Goal: Task Accomplishment & Management: Use online tool/utility

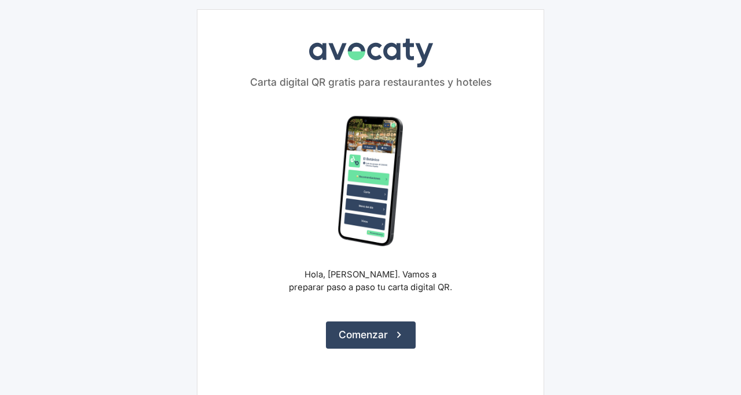
click at [387, 344] on button "Comenzar" at bounding box center [371, 334] width 90 height 27
click at [392, 338] on button "Comenzar" at bounding box center [371, 334] width 90 height 27
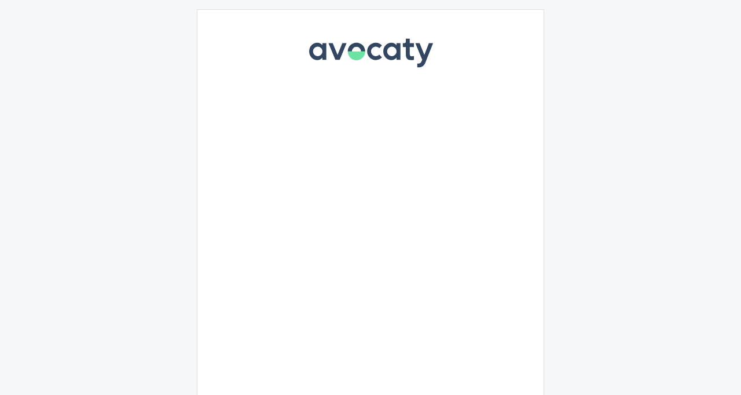
click at [391, 328] on div "Avocaty Carta digital QR gratis para restaurantes y hoteles Hola, Mapachhe Guir…" at bounding box center [370, 206] width 347 height 395
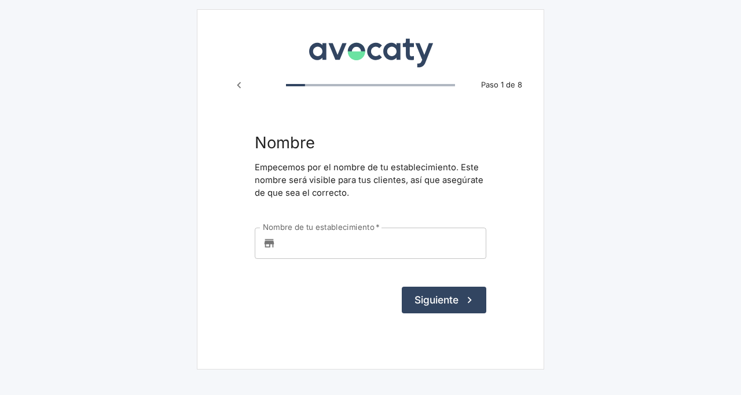
click at [327, 267] on form "Nombre Empecemos por el nombre de tu establecimiento. Este nombre será visible …" at bounding box center [370, 223] width 231 height 180
click at [340, 246] on input "Nombre de tu establecimiento   *" at bounding box center [383, 242] width 206 height 31
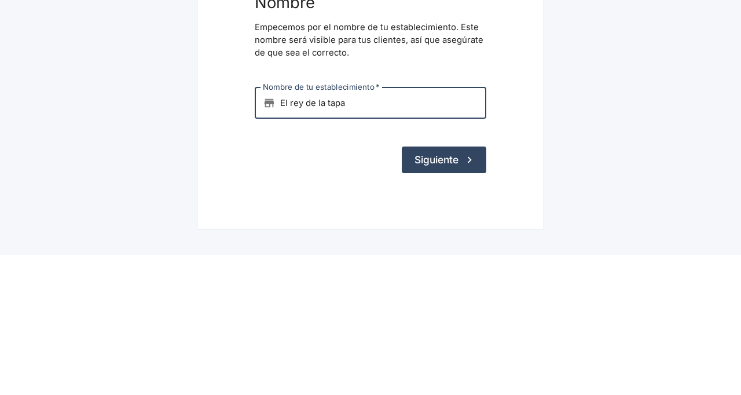
click at [451, 303] on button "Siguiente" at bounding box center [444, 299] width 84 height 27
type input "El rey de la tapa"
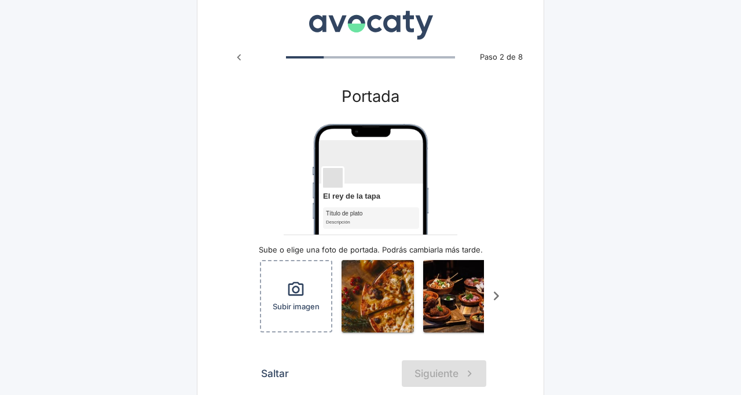
scroll to position [50, 0]
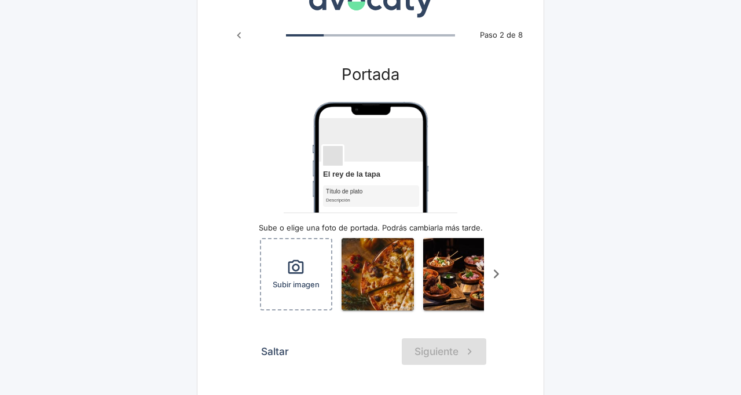
click at [313, 279] on div "Subir imagen" at bounding box center [296, 274] width 70 height 70
click at [271, 350] on button "Saltar" at bounding box center [275, 351] width 41 height 27
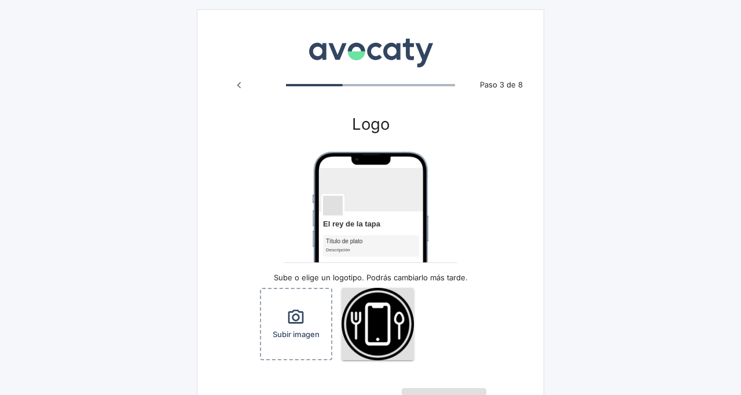
scroll to position [50, 0]
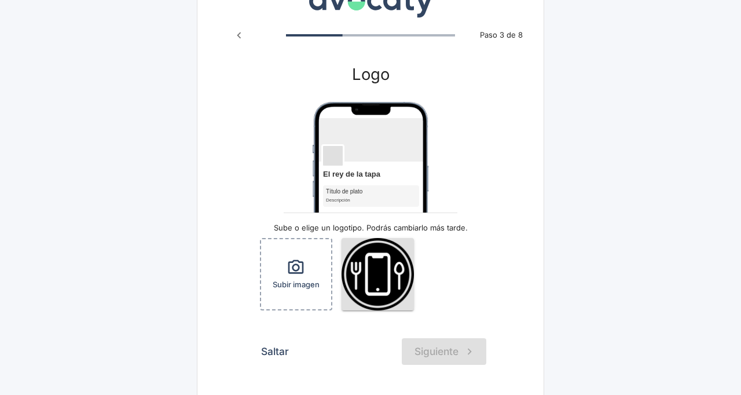
click at [288, 266] on icon "button" at bounding box center [296, 267] width 16 height 14
click at [281, 347] on button "Saltar" at bounding box center [275, 351] width 41 height 27
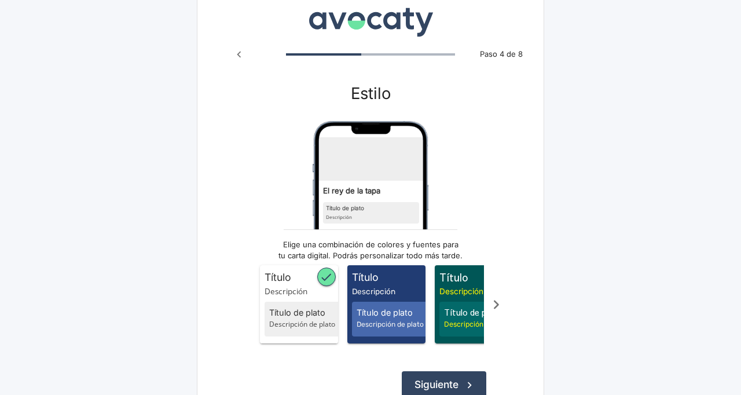
scroll to position [64, 0]
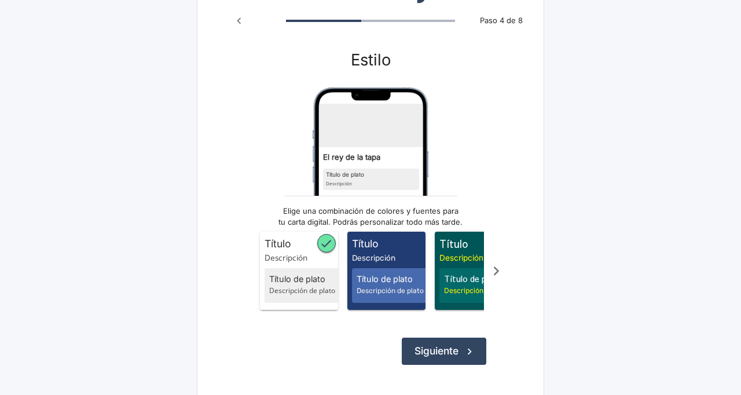
click at [489, 279] on icon "Scroll a la derecha" at bounding box center [496, 271] width 19 height 19
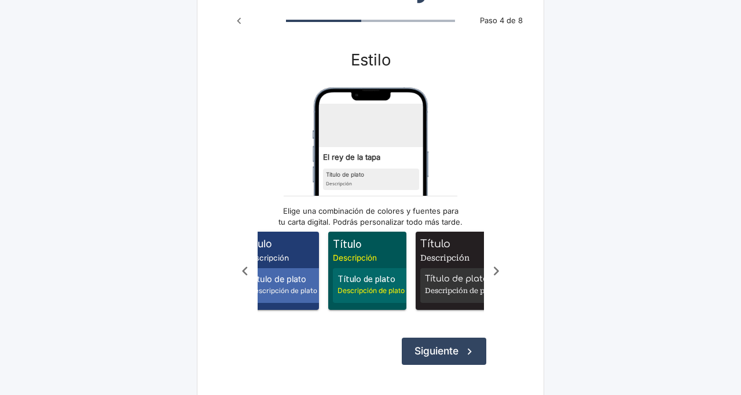
scroll to position [0, 116]
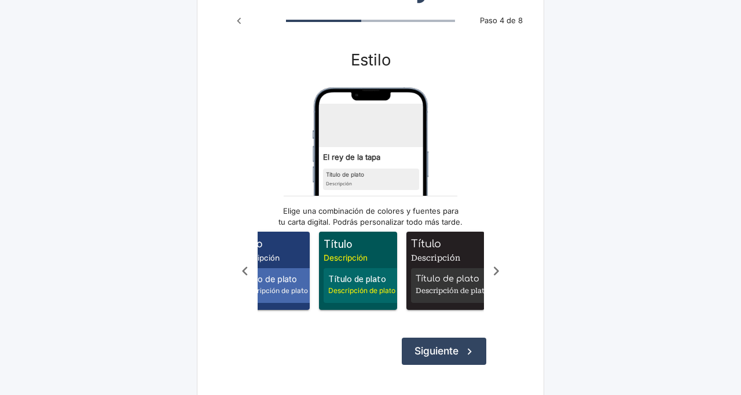
click at [465, 277] on span "Título de plato" at bounding box center [452, 279] width 72 height 13
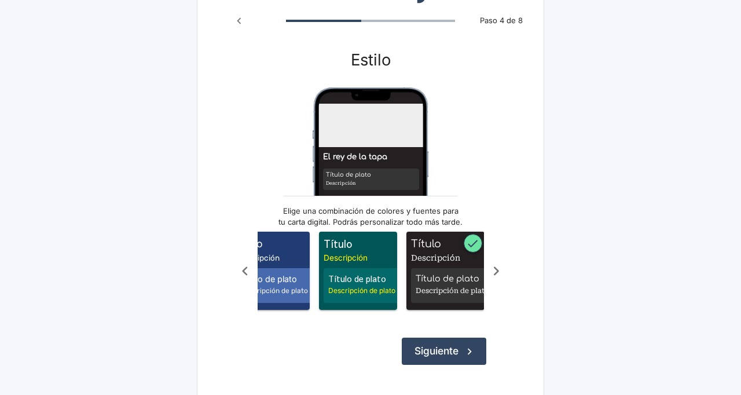
click at [453, 358] on button "Siguiente" at bounding box center [444, 350] width 84 height 27
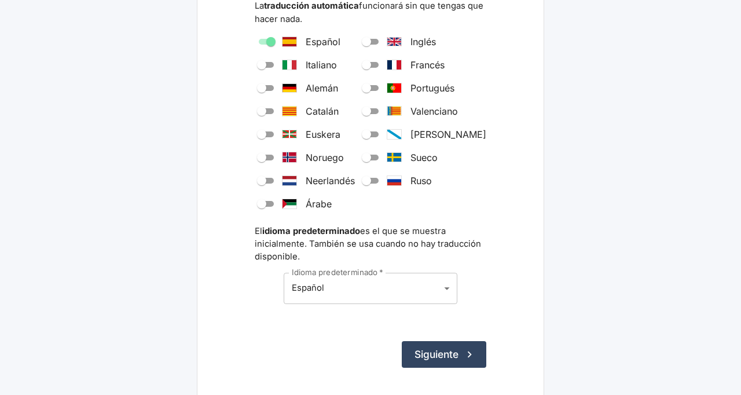
scroll to position [178, 0]
click at [461, 354] on button "Siguiente" at bounding box center [444, 354] width 84 height 27
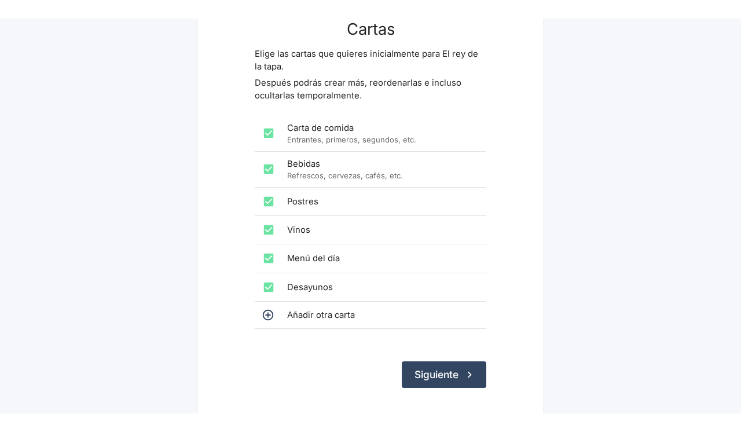
scroll to position [119, 0]
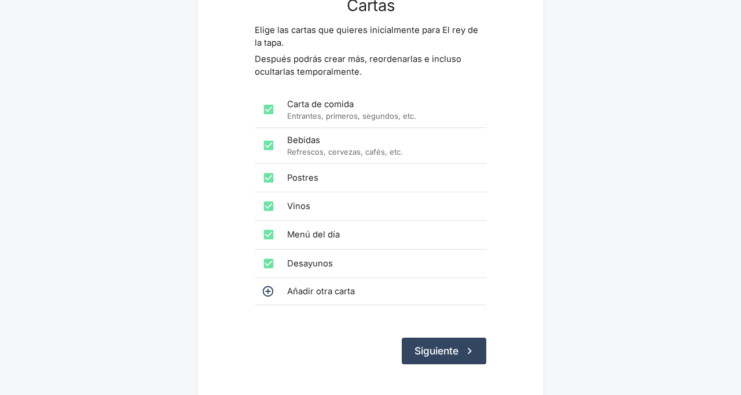
click at [391, 297] on span "Añadir otra carta" at bounding box center [382, 291] width 190 height 13
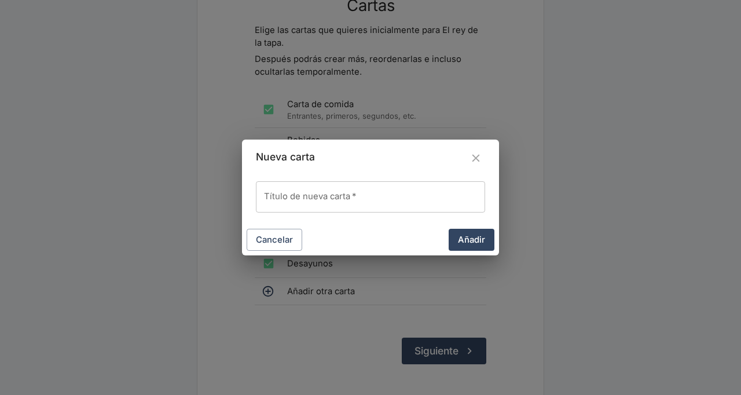
click at [417, 212] on input "Título de nueva carta   *" at bounding box center [370, 196] width 229 height 31
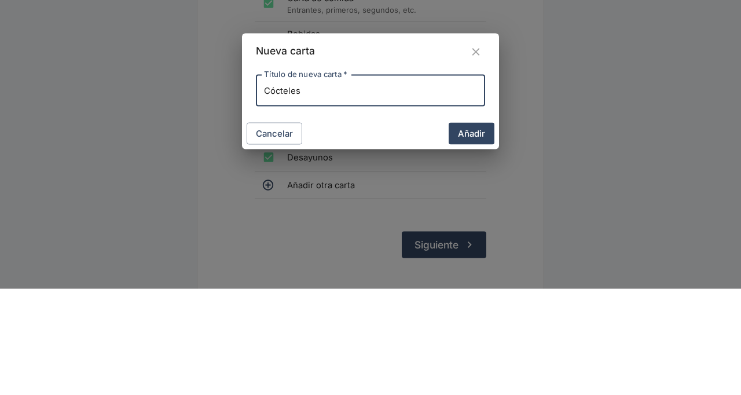
type input "Cócteles"
click at [469, 247] on button "Añadir" at bounding box center [472, 240] width 46 height 22
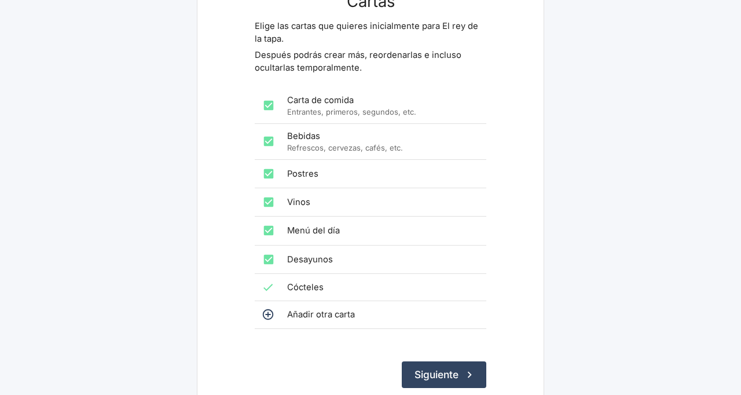
click at [462, 388] on button "Siguiente" at bounding box center [444, 374] width 84 height 27
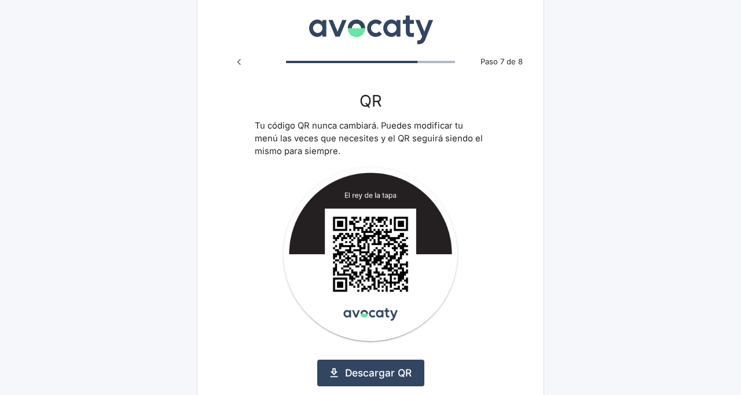
scroll to position [23, 0]
click at [393, 374] on link "Descargar QR" at bounding box center [370, 373] width 107 height 27
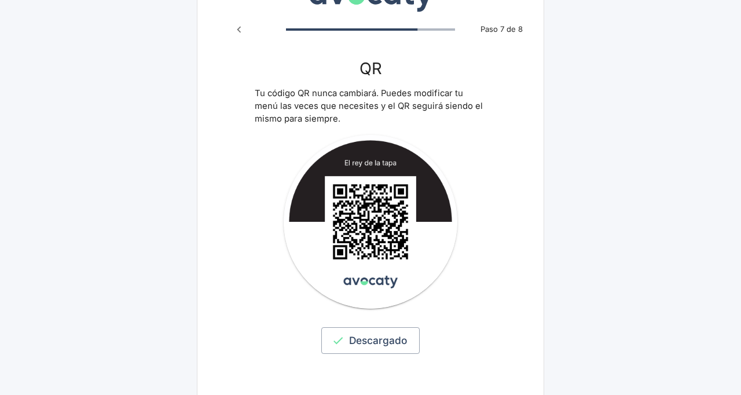
scroll to position [60, 0]
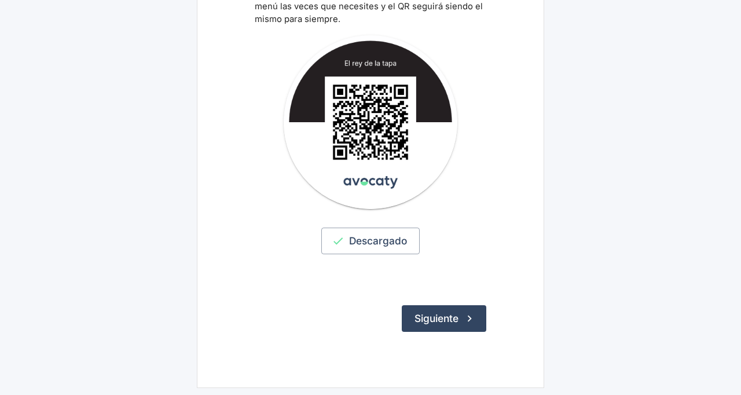
click at [446, 330] on button "Siguiente" at bounding box center [444, 318] width 84 height 27
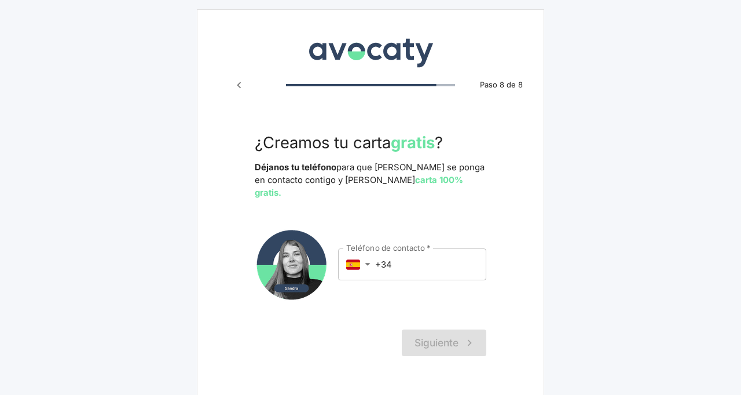
click at [429, 257] on input "+34" at bounding box center [430, 263] width 111 height 31
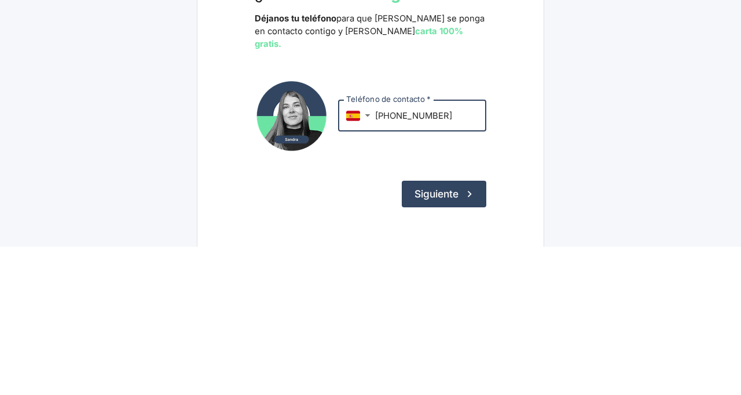
type input "+34 633 022 588"
click at [451, 329] on button "Siguiente" at bounding box center [444, 342] width 84 height 27
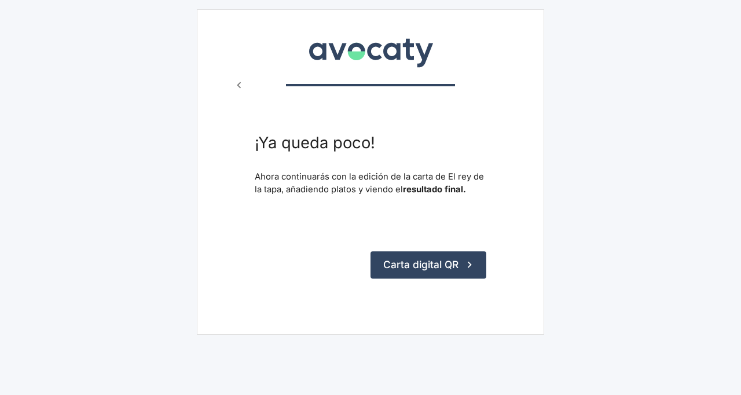
click at [436, 274] on button "Carta digital QR" at bounding box center [428, 264] width 116 height 27
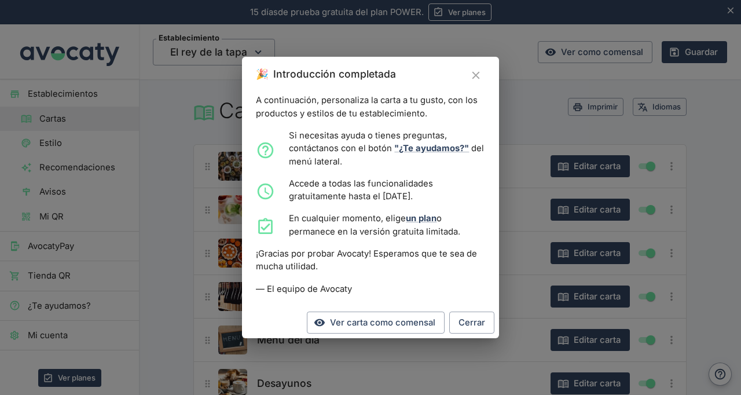
click at [476, 332] on button "Cerrar" at bounding box center [471, 322] width 45 height 22
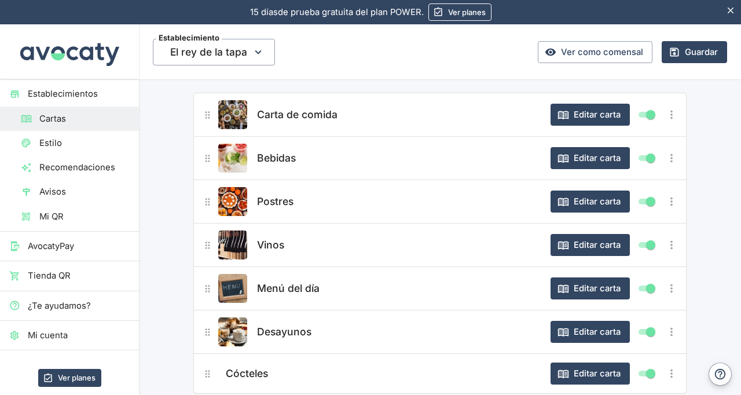
click at [600, 122] on button "Editar carta" at bounding box center [589, 115] width 79 height 22
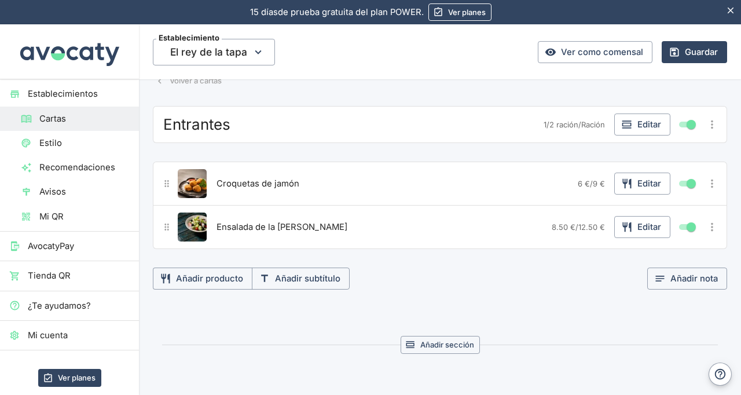
scroll to position [55, 0]
click at [631, 52] on link "Ver como comensal" at bounding box center [595, 52] width 115 height 22
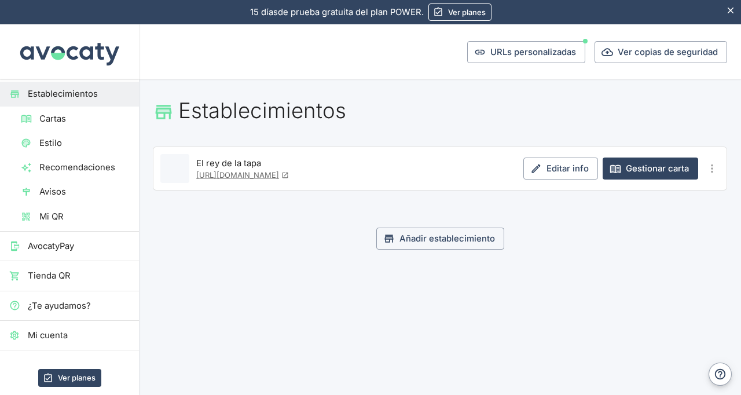
click at [365, 174] on div "El rey de la tapa https://carta.avocaty.io/el-rey-de-la-tapa" at bounding box center [357, 168] width 322 height 29
click at [277, 176] on link "https://carta.avocaty.io/el-rey-de-la-tapa" at bounding box center [242, 174] width 93 height 9
click at [98, 119] on span "Cartas" at bounding box center [84, 118] width 90 height 13
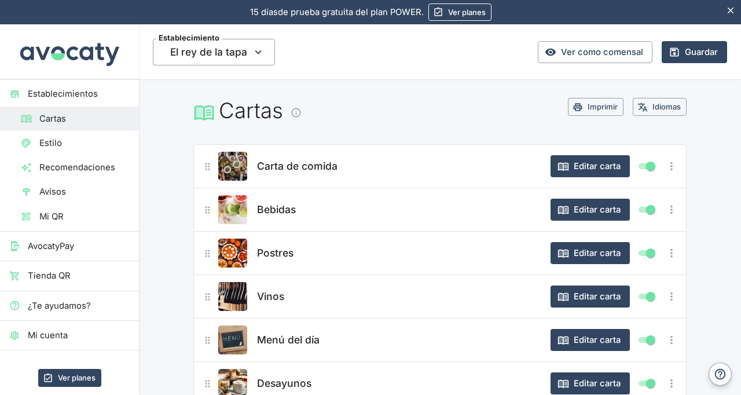
click at [585, 157] on button "Editar carta" at bounding box center [589, 166] width 79 height 22
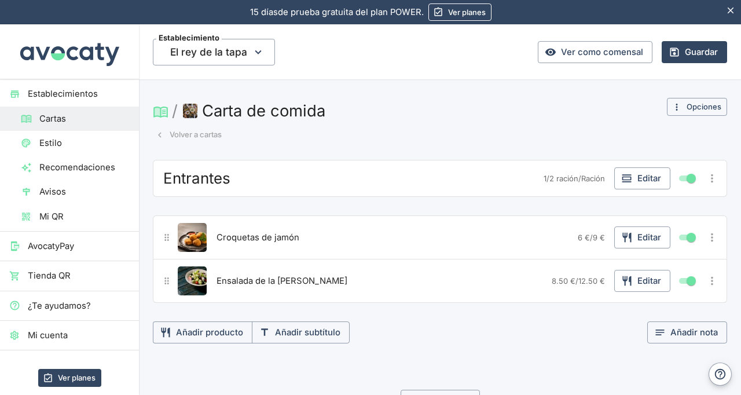
click at [638, 177] on button "Editar" at bounding box center [642, 178] width 56 height 22
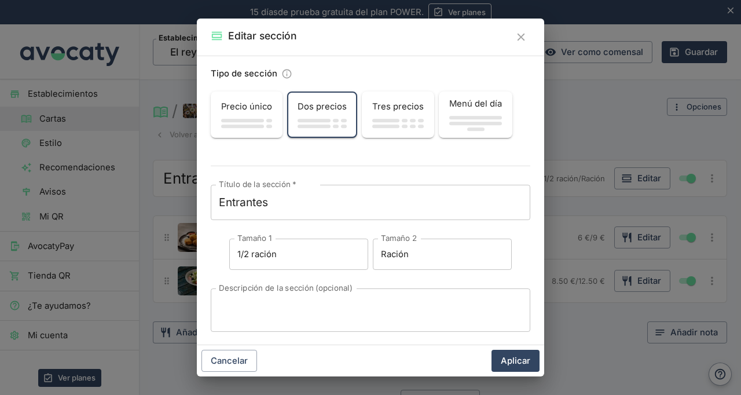
click at [403, 196] on textarea "Entrantes" at bounding box center [370, 202] width 303 height 16
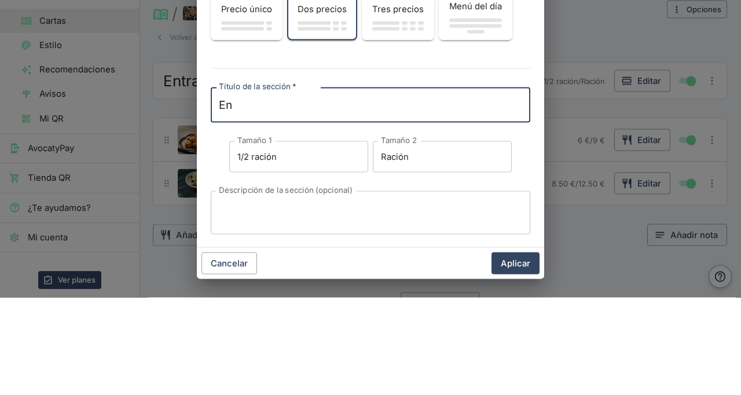
type textarea "E"
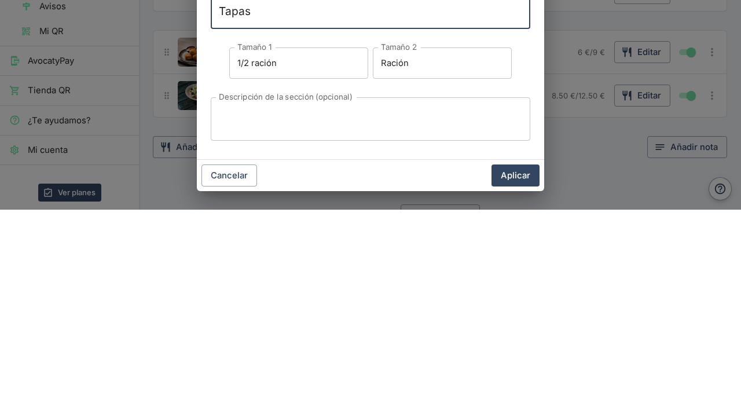
type textarea "Tapas"
click at [424, 293] on textarea "Descripción de la sección (opcional)" at bounding box center [370, 304] width 303 height 24
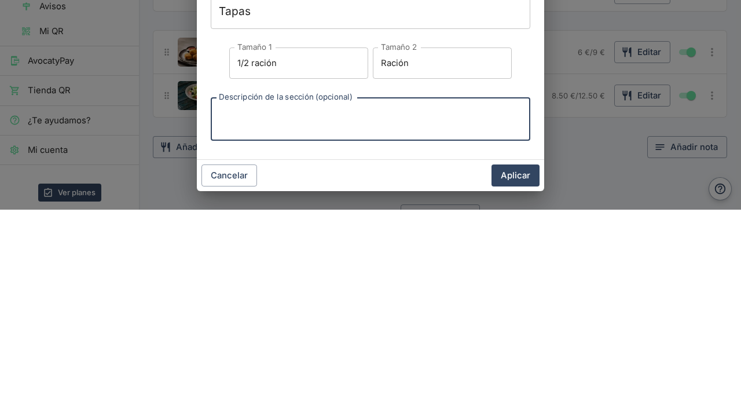
click at [516, 353] on button "Aplicar" at bounding box center [515, 361] width 48 height 22
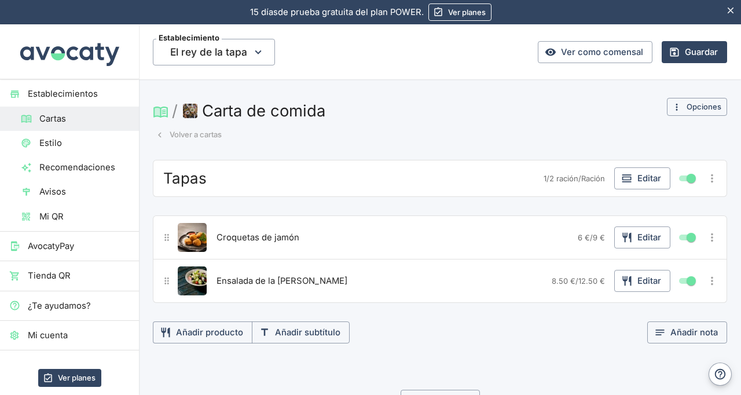
click at [363, 227] on div "Croquetas de jamón" at bounding box center [393, 237] width 359 height 29
click at [223, 337] on button "Añadir producto" at bounding box center [203, 332] width 100 height 22
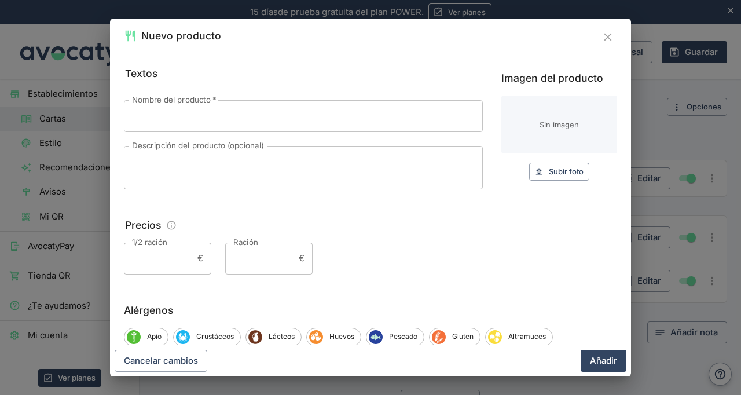
click at [362, 119] on input "Nombre del producto   *" at bounding box center [303, 115] width 359 height 31
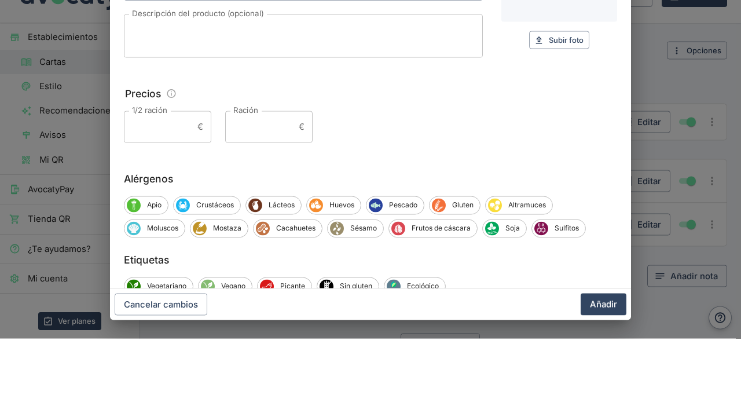
scroll to position [54, 0]
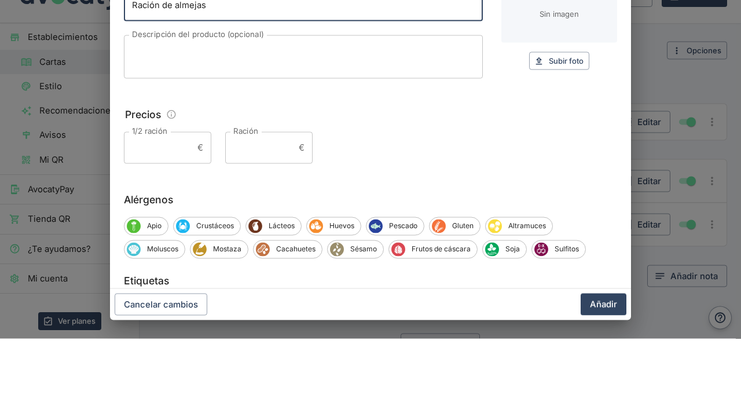
type input "Ración de almejas"
click at [274, 190] on input "Ración" at bounding box center [259, 203] width 69 height 31
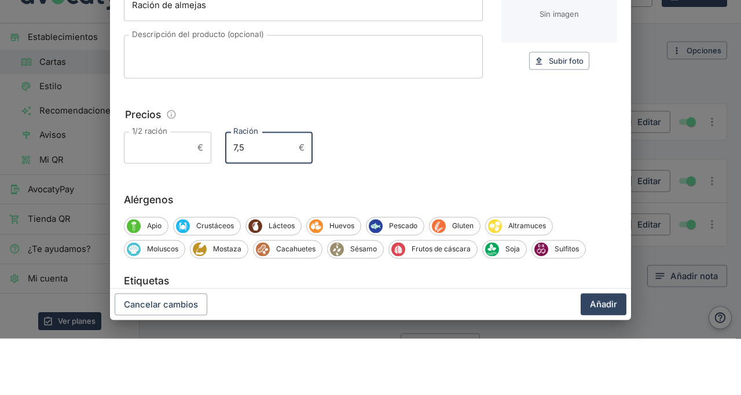
type input "7,5"
click at [156, 190] on label "1/2 ración" at bounding box center [149, 187] width 35 height 11
click at [156, 190] on input "1/2 ración" at bounding box center [158, 203] width 69 height 31
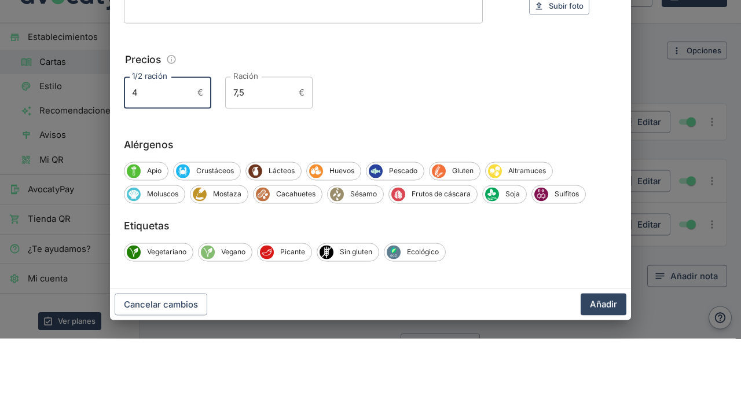
scroll to position [110, 0]
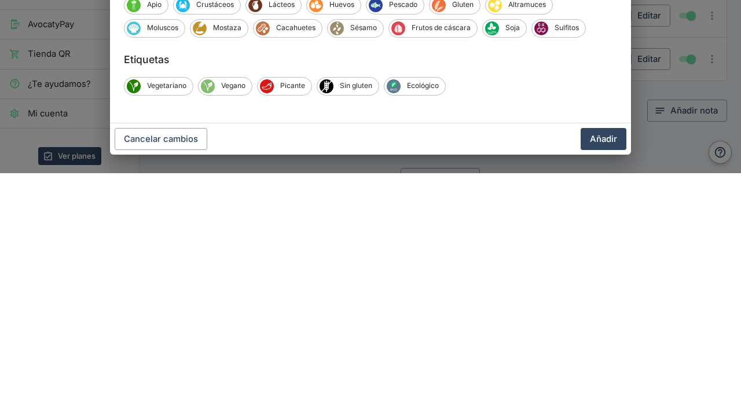
type input "4"
click at [599, 350] on button "Añadir" at bounding box center [603, 361] width 46 height 22
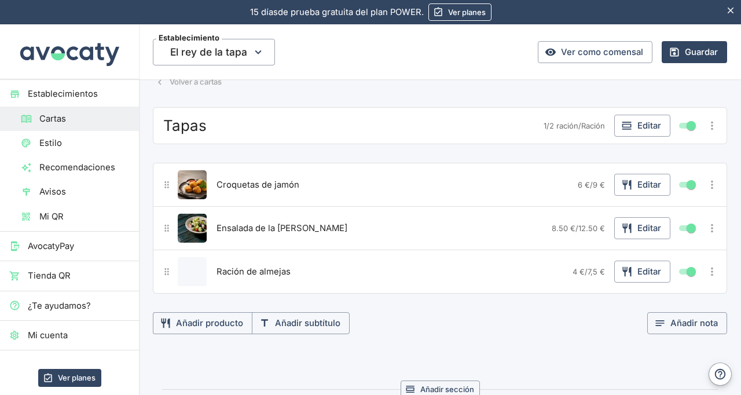
scroll to position [54, 0]
click at [228, 305] on div "Tapas 1/2 ración / Ración Editar Croquetas de jamón 6 € / 9 € Editar Ensalada d…" at bounding box center [440, 219] width 574 height 227
click at [210, 320] on button "Añadir producto" at bounding box center [203, 322] width 100 height 22
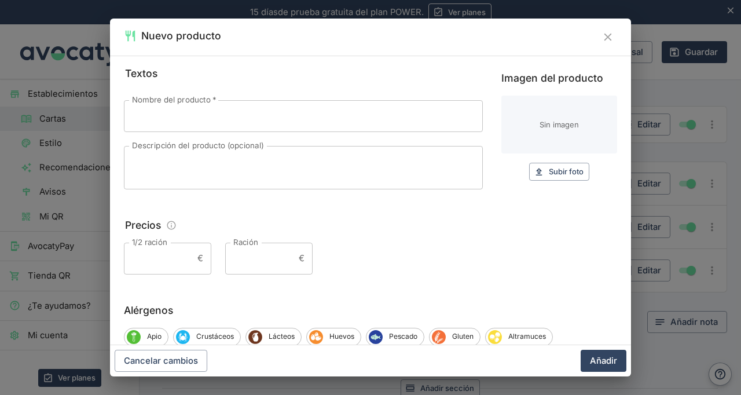
click at [343, 113] on input "Nombre del producto   *" at bounding box center [303, 115] width 359 height 31
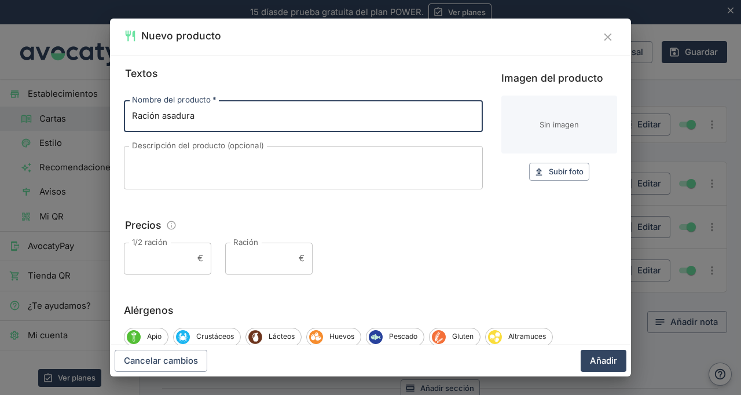
click at [160, 119] on input "Ración asadura" at bounding box center [303, 115] width 359 height 31
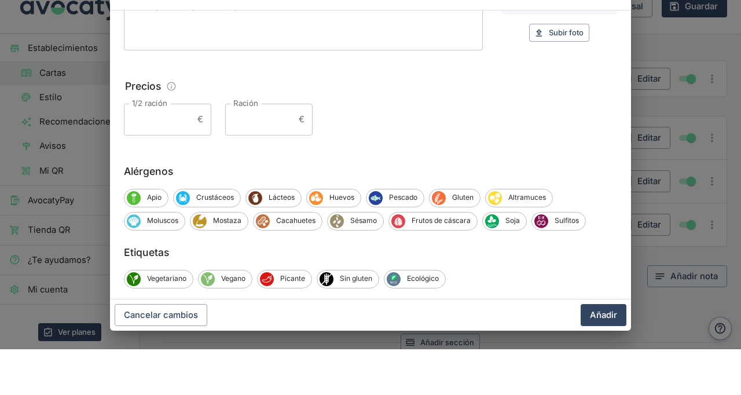
scroll to position [110, 0]
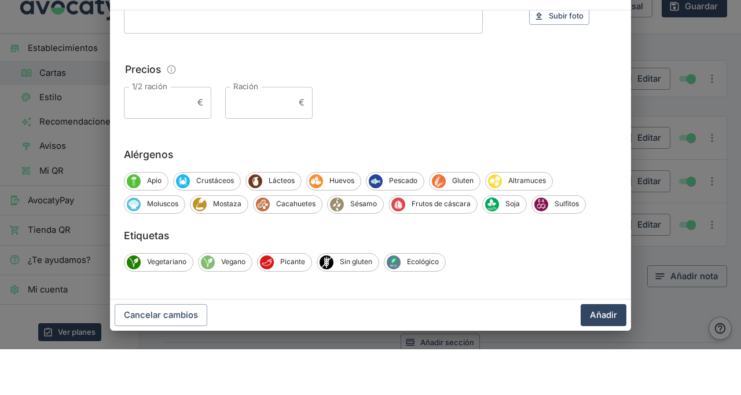
type input "Ración de asadura"
click at [166, 151] on input "1/2 ración" at bounding box center [158, 148] width 69 height 31
type input "6"
click at [272, 152] on input "Ración" at bounding box center [259, 148] width 69 height 31
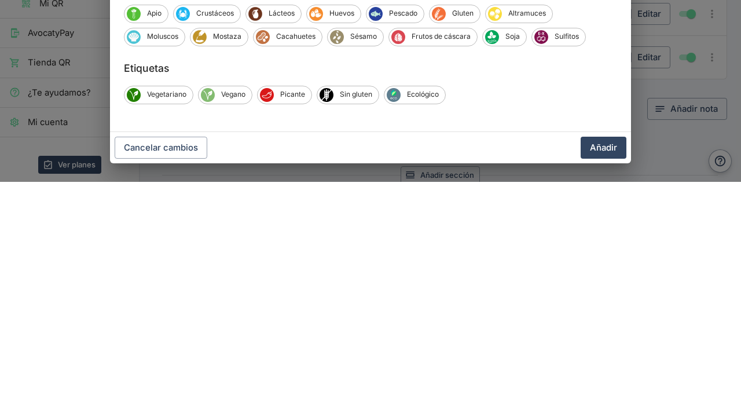
type input "3,5"
click at [609, 370] on button "Añadir" at bounding box center [603, 361] width 46 height 22
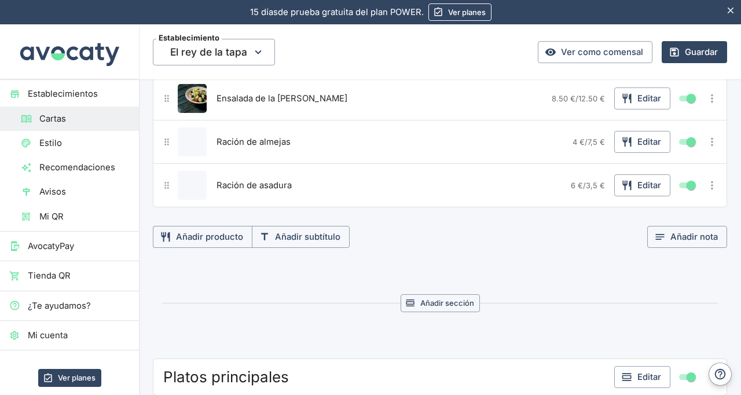
scroll to position [182, 0]
click at [211, 244] on button "Añadir producto" at bounding box center [203, 237] width 100 height 22
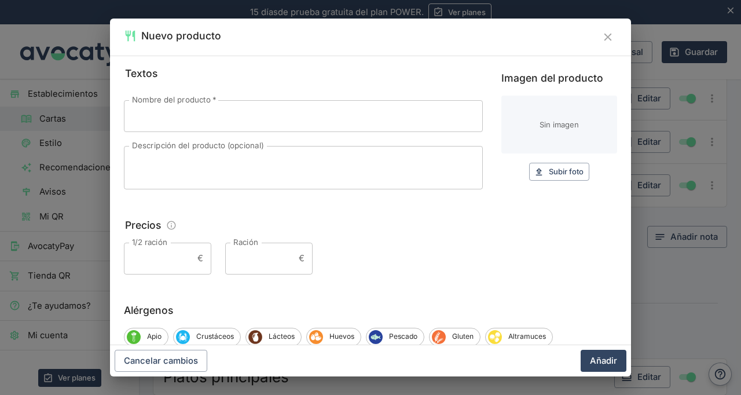
click at [391, 129] on input "Nombre del producto   *" at bounding box center [303, 115] width 359 height 31
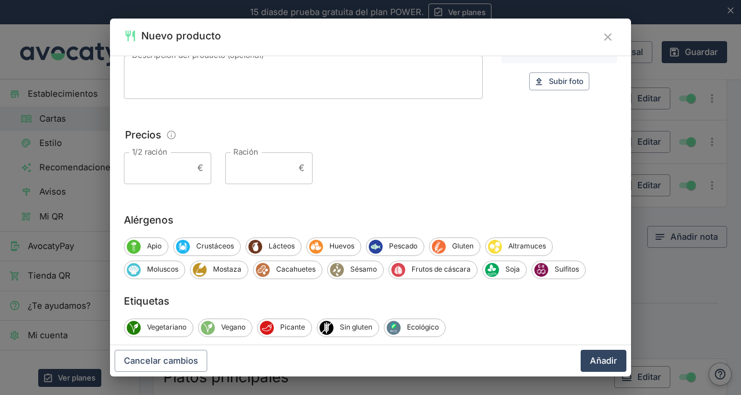
scroll to position [110, 0]
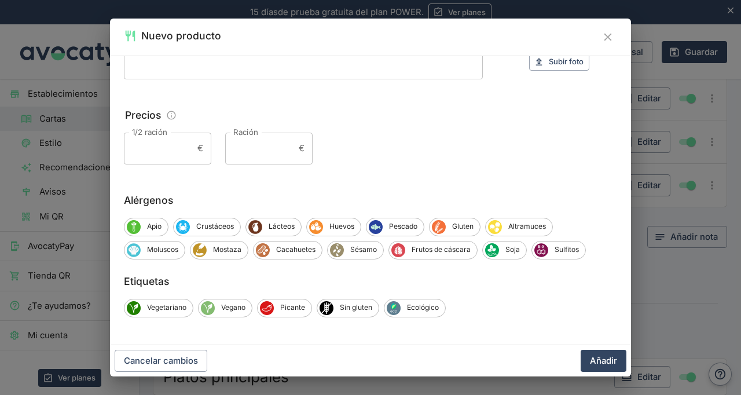
type input "Patatas bravas"
click at [170, 160] on input "1/2 ración" at bounding box center [158, 148] width 69 height 31
type input "3"
click at [258, 148] on input "Ración" at bounding box center [259, 148] width 69 height 31
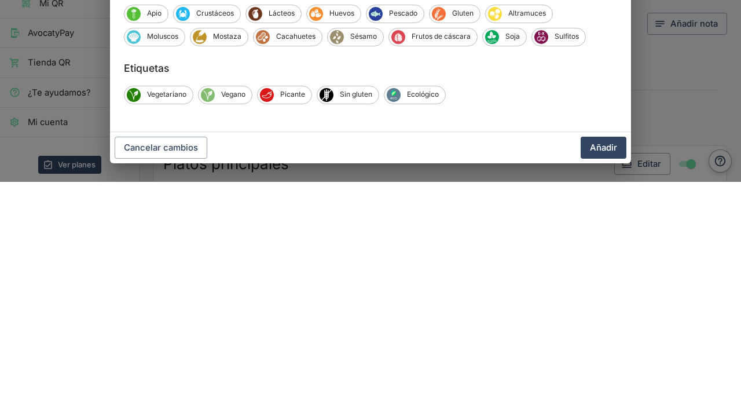
type input "5,5"
click at [609, 355] on button "Añadir" at bounding box center [603, 361] width 46 height 22
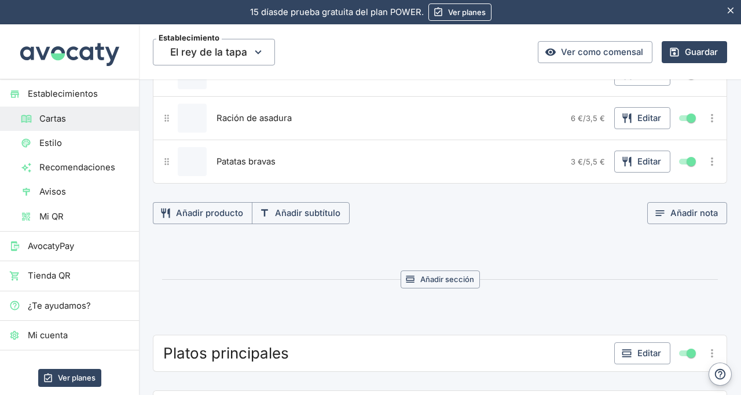
scroll to position [250, 0]
click at [227, 207] on button "Añadir producto" at bounding box center [203, 212] width 100 height 22
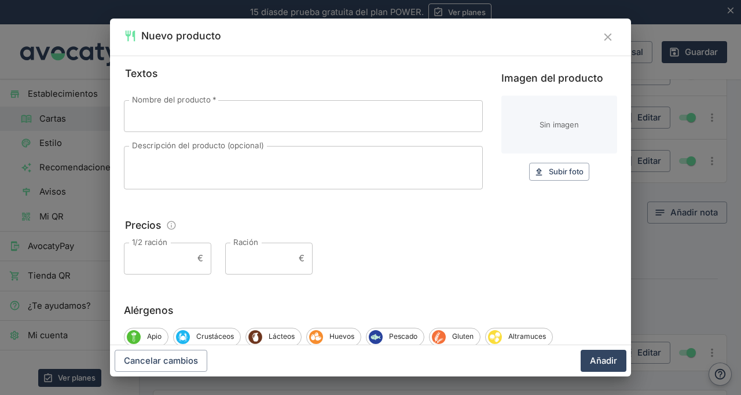
click at [376, 113] on input "Nombre del producto   *" at bounding box center [303, 115] width 359 height 31
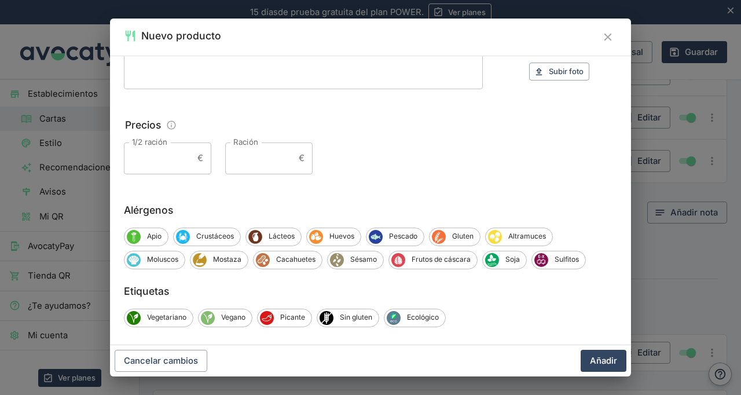
type input "Bravas de maíz"
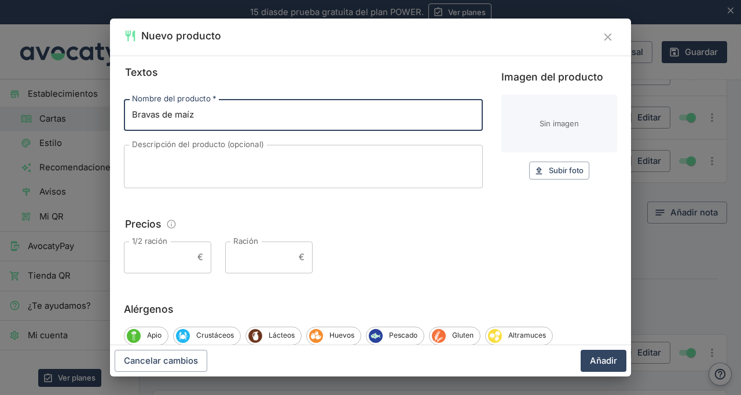
scroll to position [2, 0]
click at [171, 252] on input "1/2 ración" at bounding box center [158, 256] width 69 height 31
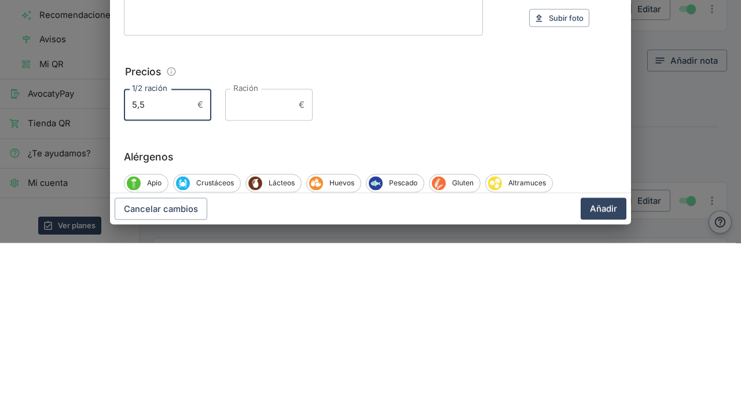
scroll to position [0, 0]
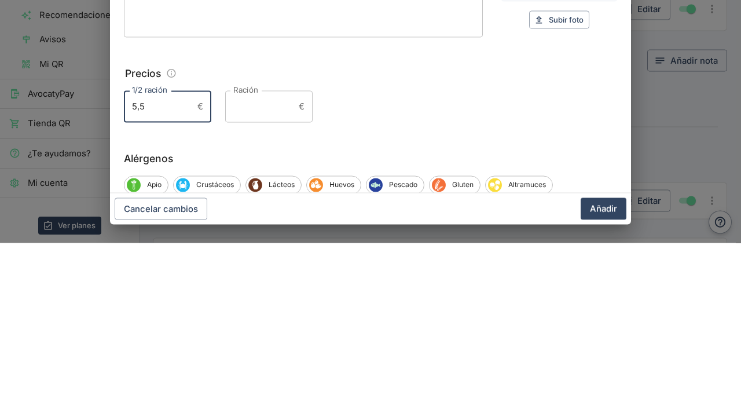
click at [267, 261] on input "Ración" at bounding box center [259, 257] width 69 height 31
click at [178, 255] on input "5,5" at bounding box center [158, 257] width 69 height 31
type input "5"
click at [270, 258] on input "Ración" at bounding box center [259, 257] width 69 height 31
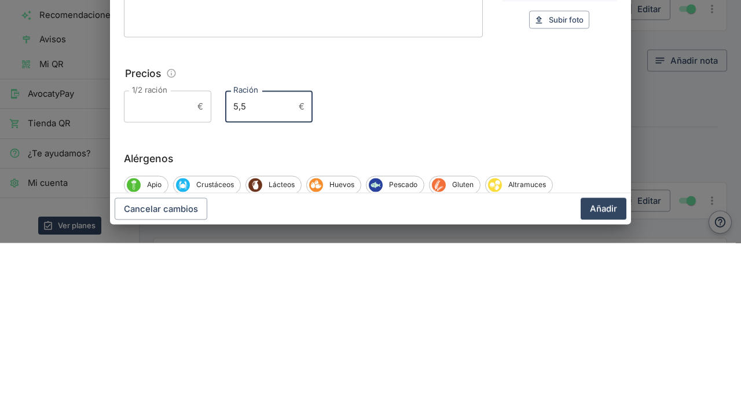
type input "5,5"
click at [152, 262] on input "1/2 ración" at bounding box center [158, 257] width 69 height 31
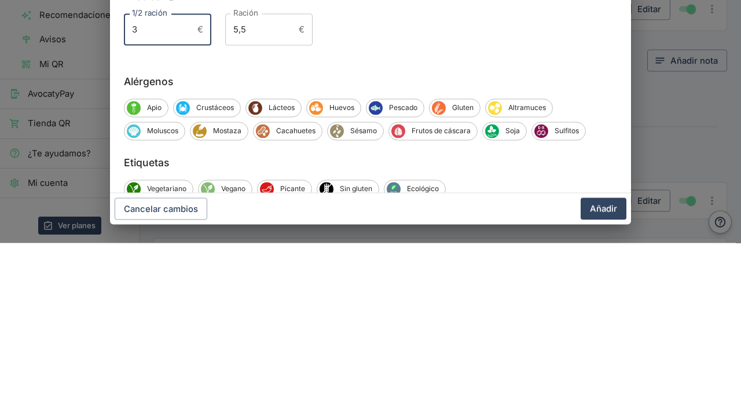
scroll to position [110, 0]
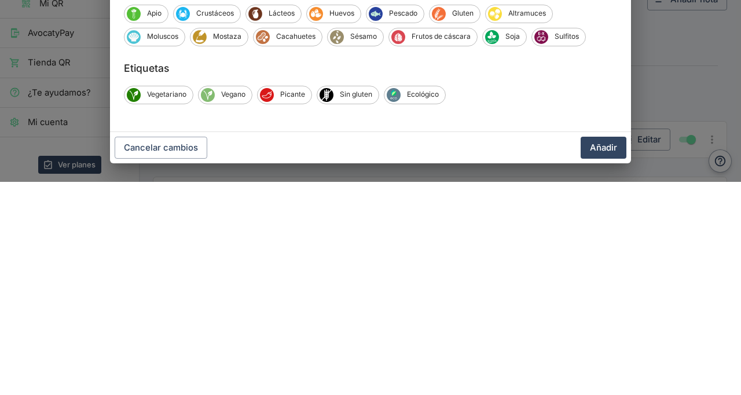
type input "3"
click at [613, 356] on button "Añadir" at bounding box center [603, 361] width 46 height 22
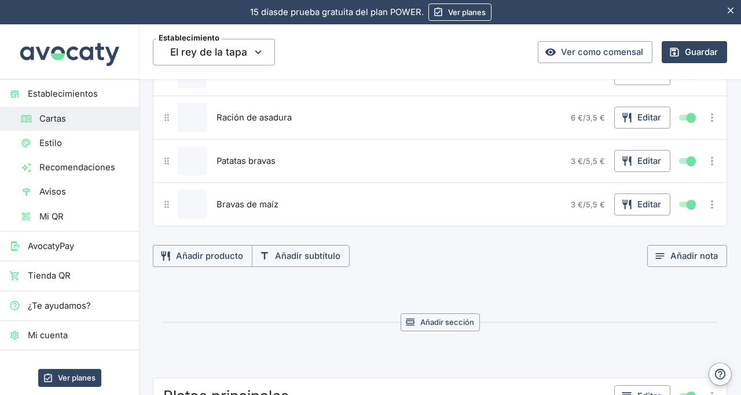
click at [215, 259] on button "Añadir producto" at bounding box center [203, 256] width 100 height 22
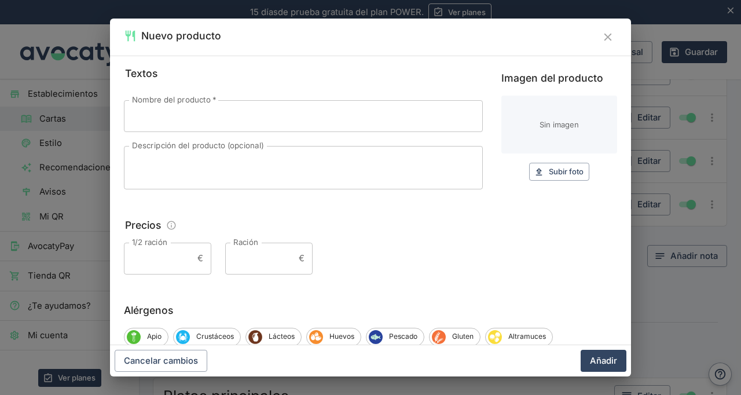
click at [370, 116] on input "Nombre del producto   *" at bounding box center [303, 115] width 359 height 31
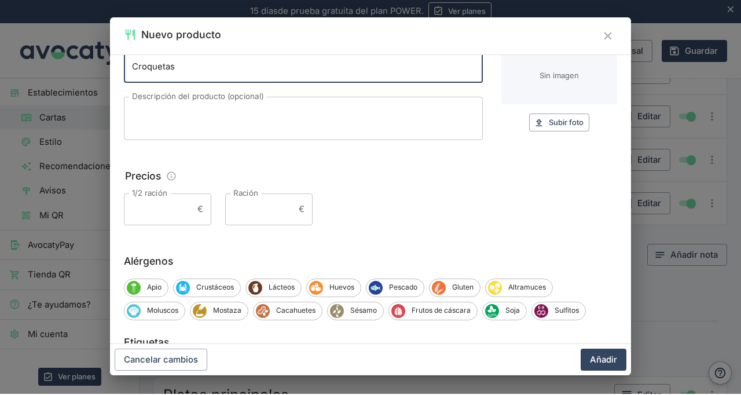
scroll to position [11, 0]
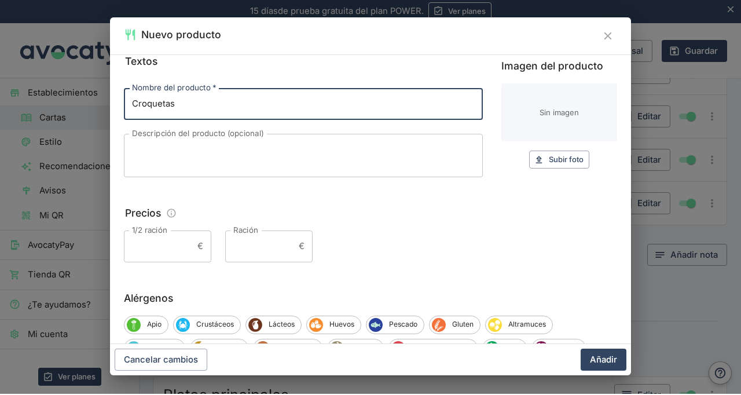
click at [318, 101] on input "Croquetas" at bounding box center [303, 104] width 359 height 31
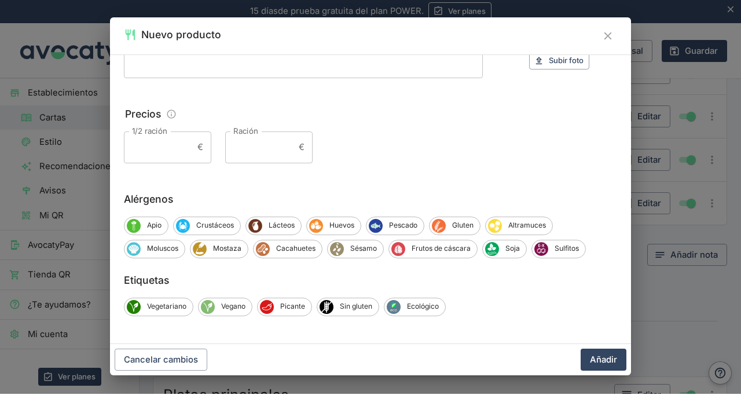
scroll to position [108, 0]
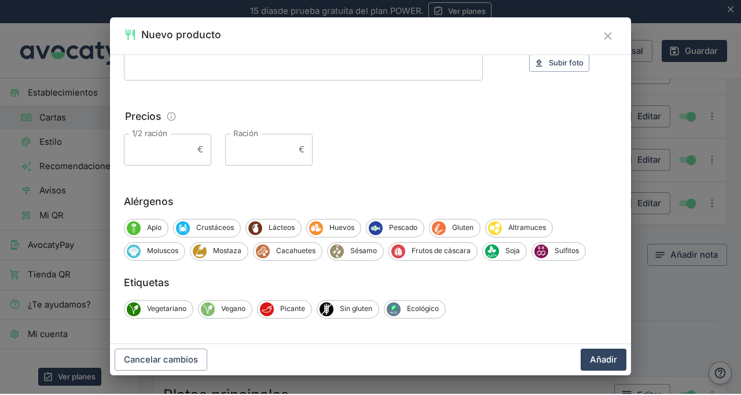
type input "Croquetas 7 u."
click at [165, 147] on input "1/2 ración" at bounding box center [158, 150] width 69 height 31
click at [269, 151] on input "Ración" at bounding box center [259, 150] width 69 height 31
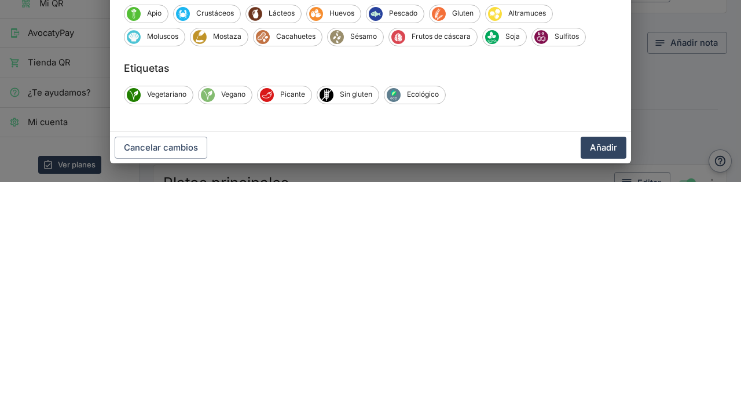
type input "7"
click at [594, 341] on div "Textos Nombre del producto   * Croquetas 7 u. Nombre del producto   * Descripci…" at bounding box center [370, 200] width 521 height 289
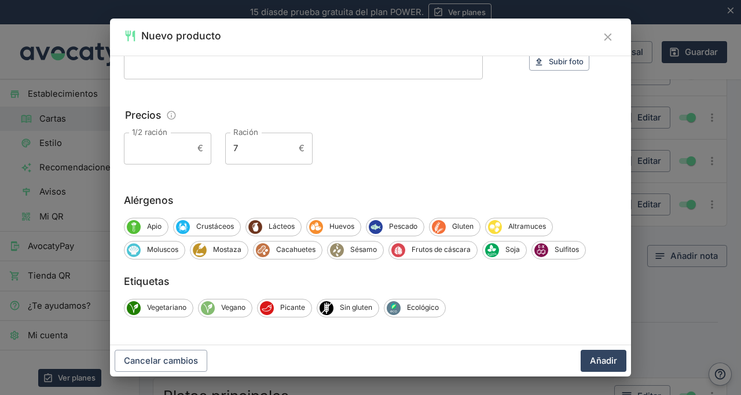
click at [609, 351] on button "Añadir" at bounding box center [603, 361] width 46 height 22
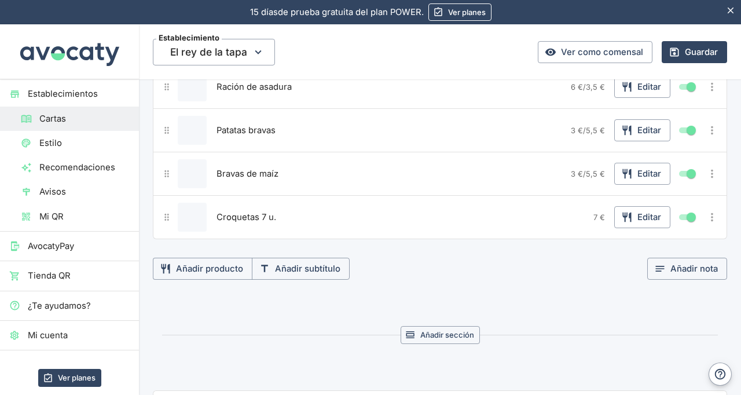
scroll to position [283, 0]
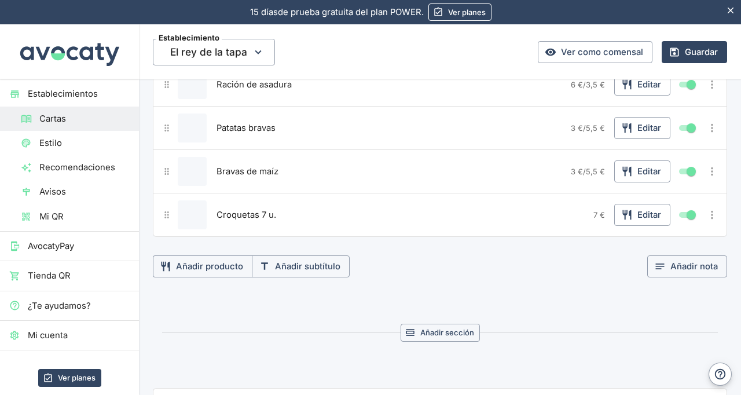
click at [214, 272] on button "Añadir producto" at bounding box center [203, 266] width 100 height 22
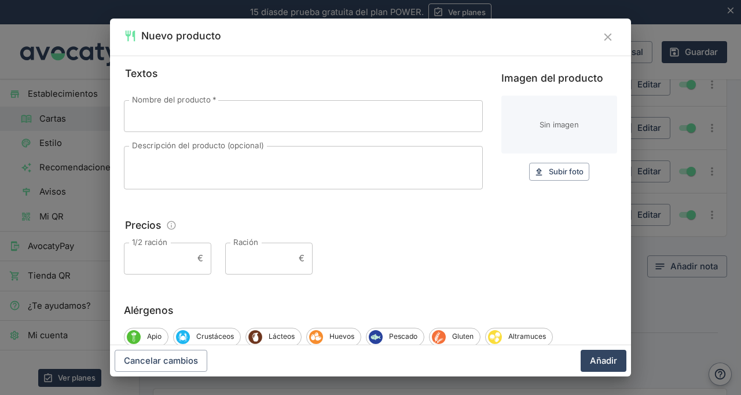
click at [370, 118] on input "Nombre del producto   *" at bounding box center [303, 115] width 359 height 31
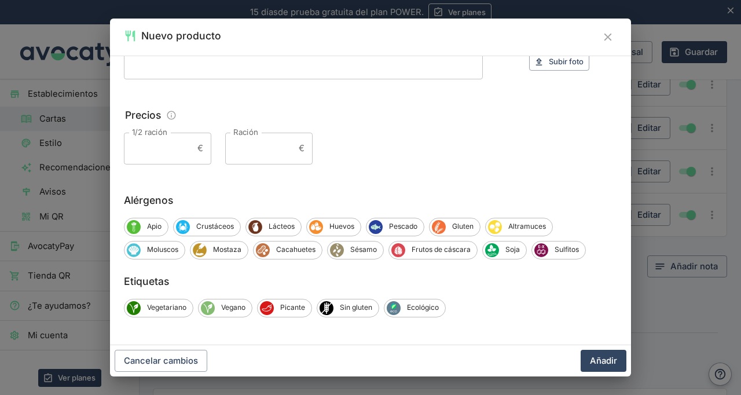
scroll to position [109, 0]
type input "Chistorra"
click at [178, 146] on input "1/2 ración" at bounding box center [158, 148] width 69 height 31
click at [283, 160] on input "Ración" at bounding box center [259, 148] width 69 height 31
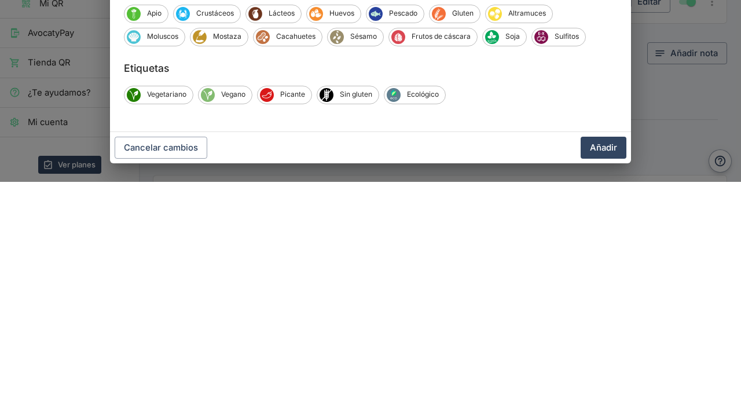
type input "5,50"
click at [600, 363] on button "Añadir" at bounding box center [603, 361] width 46 height 22
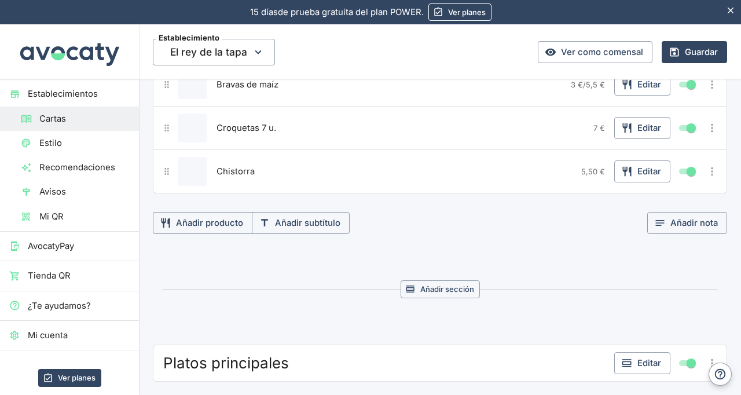
scroll to position [370, 0]
click at [230, 218] on button "Añadir producto" at bounding box center [203, 222] width 100 height 22
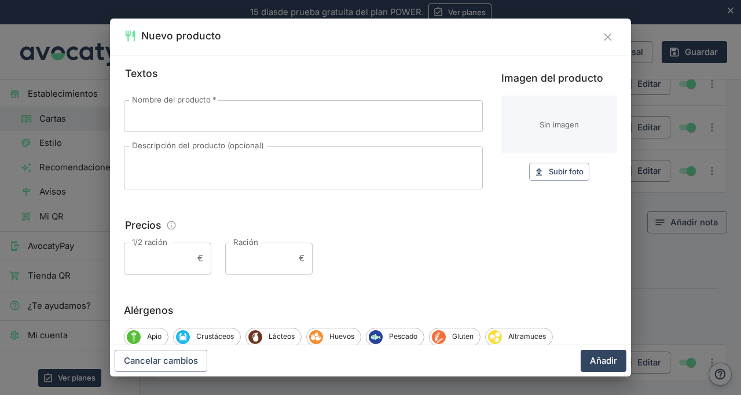
click at [285, 112] on input "Nombre del producto   *" at bounding box center [303, 115] width 359 height 31
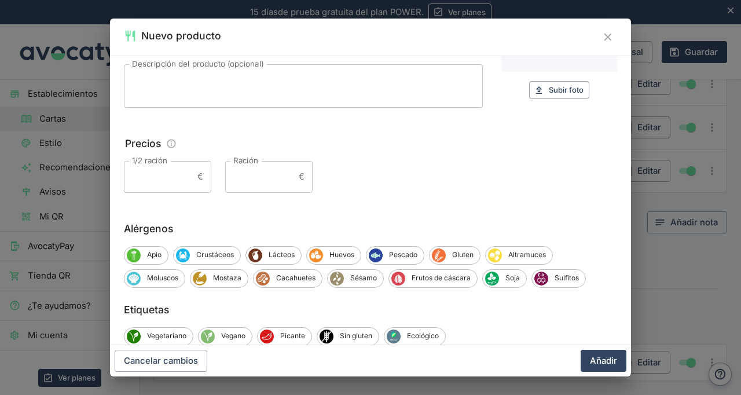
scroll to position [110, 0]
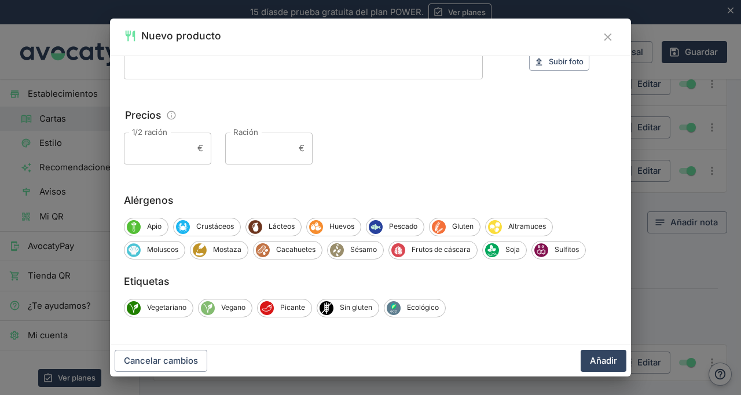
type input "Carne en salsa"
click at [267, 144] on input "Ración" at bounding box center [259, 148] width 69 height 31
type input "8,5"
click at [155, 150] on input "1/2 ración" at bounding box center [158, 148] width 69 height 31
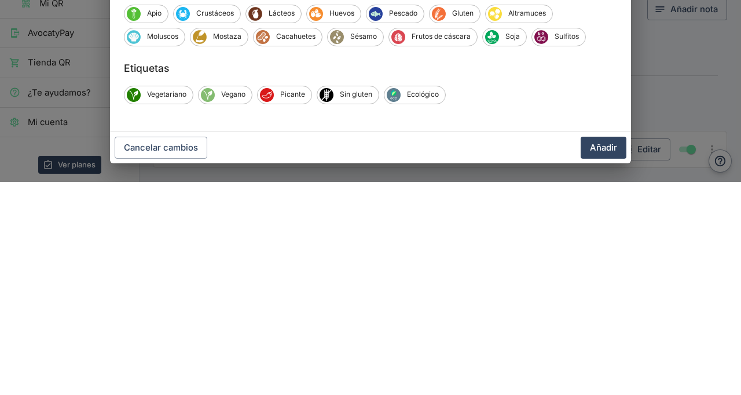
type input "5"
click at [599, 358] on button "Añadir" at bounding box center [603, 361] width 46 height 22
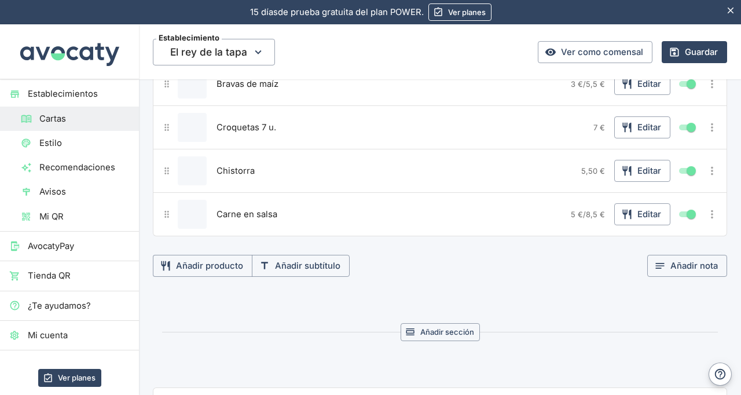
click at [202, 269] on button "Añadir producto" at bounding box center [203, 266] width 100 height 22
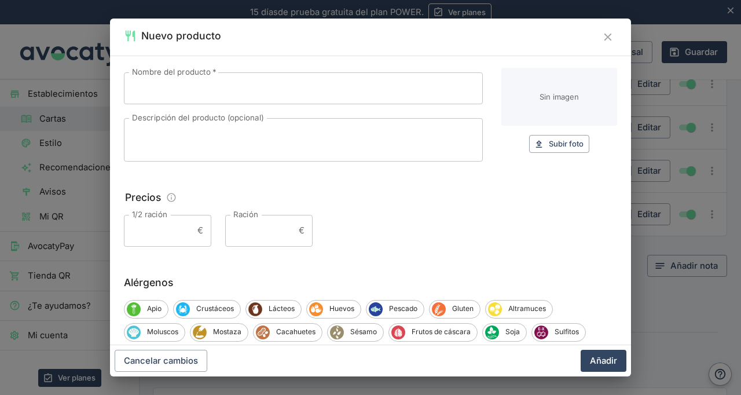
scroll to position [0, 0]
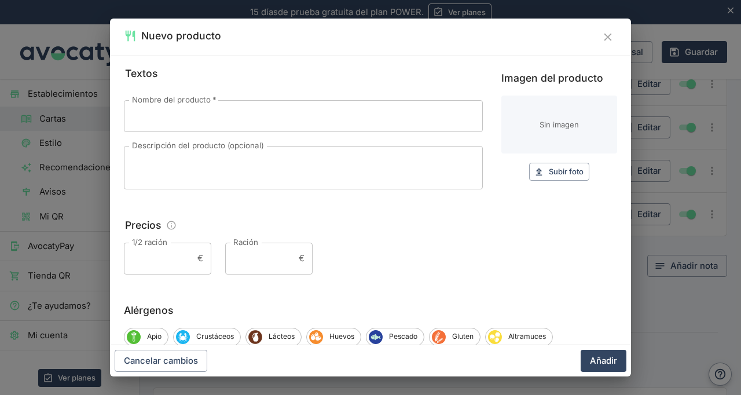
click at [371, 119] on input "Nombre del producto   *" at bounding box center [303, 115] width 359 height 31
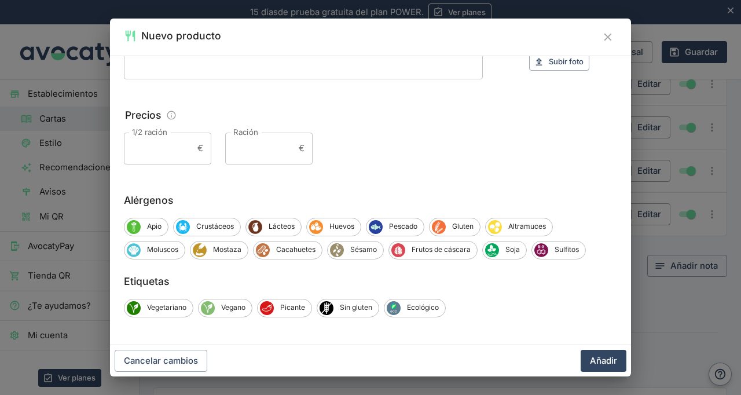
scroll to position [110, 0]
type input "Calamares a la plancha"
click at [264, 160] on input "Ración" at bounding box center [259, 148] width 69 height 31
type input "9"
click at [167, 150] on input "1/2 ración" at bounding box center [158, 148] width 69 height 31
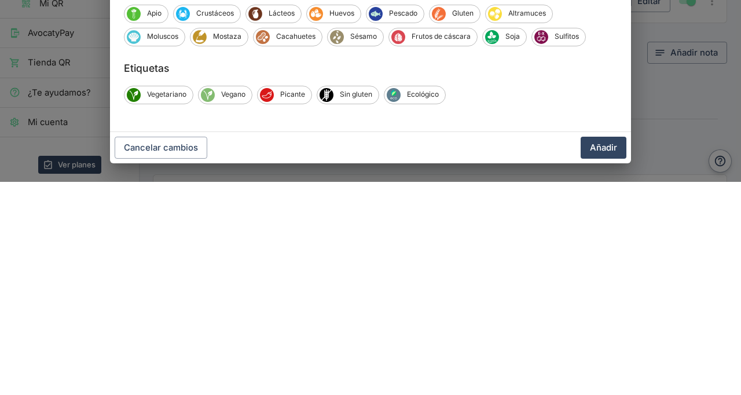
click at [619, 355] on button "Añadir" at bounding box center [603, 361] width 46 height 22
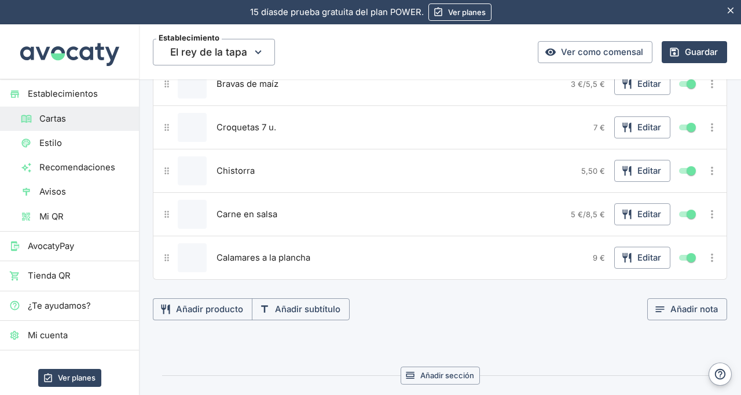
click at [223, 300] on button "Añadir producto" at bounding box center [203, 309] width 100 height 22
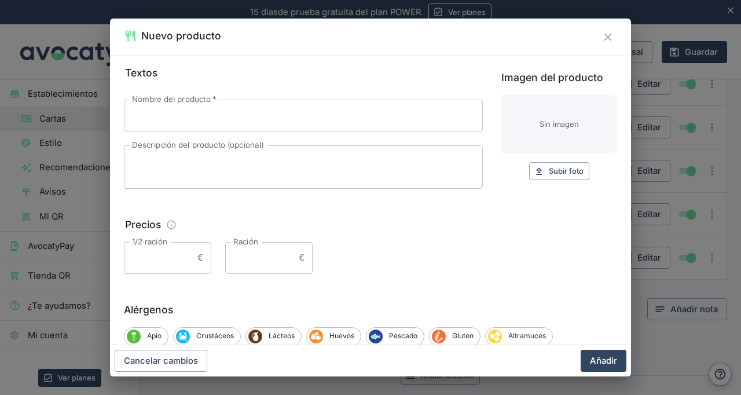
scroll to position [0, 0]
click at [393, 111] on input "Nombre del producto   *" at bounding box center [303, 115] width 359 height 31
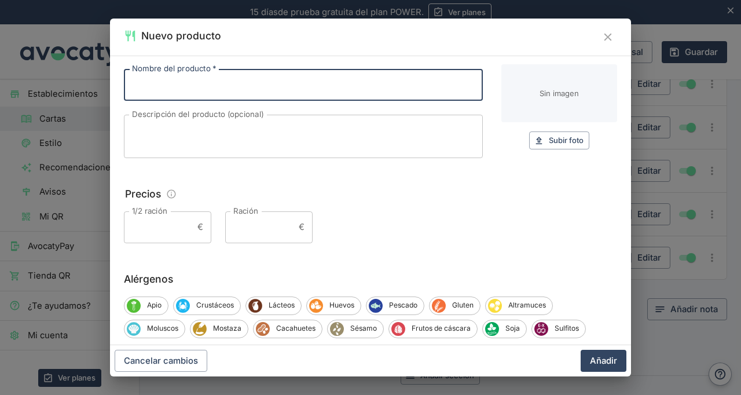
scroll to position [32, 0]
click at [611, 36] on icon "Cerrar" at bounding box center [607, 37] width 13 height 13
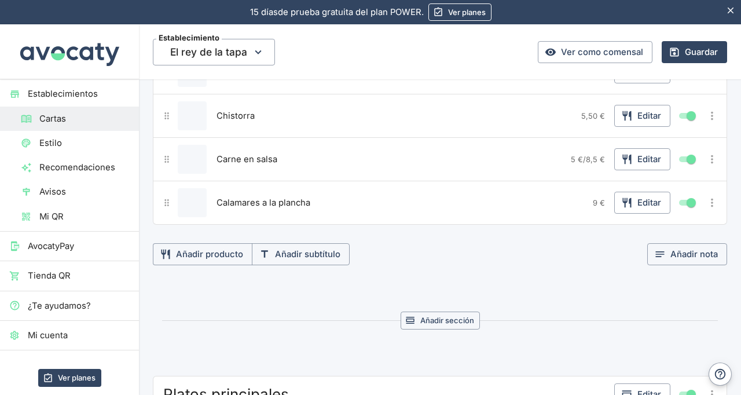
scroll to position [426, 0]
click at [197, 250] on button "Añadir producto" at bounding box center [203, 253] width 100 height 22
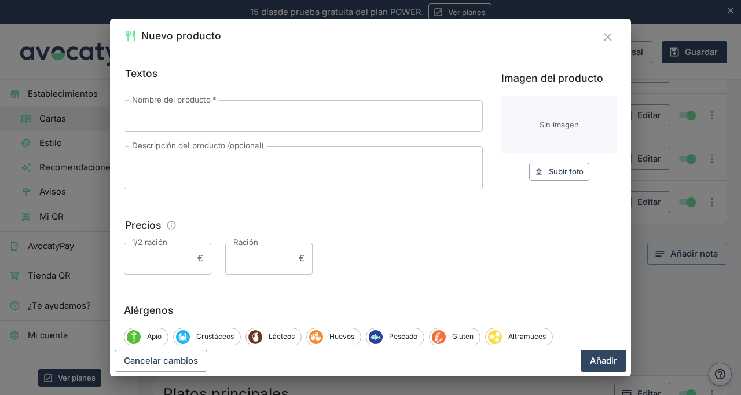
click at [267, 117] on input "Nombre del producto   *" at bounding box center [303, 115] width 359 height 31
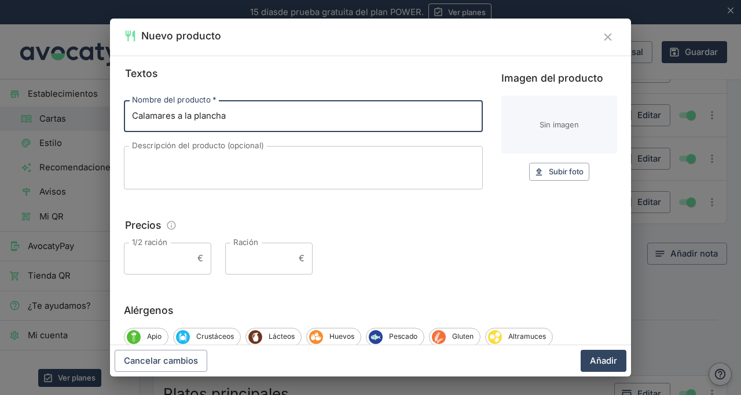
click at [386, 113] on input "Calamares a la plancha" at bounding box center [303, 115] width 359 height 31
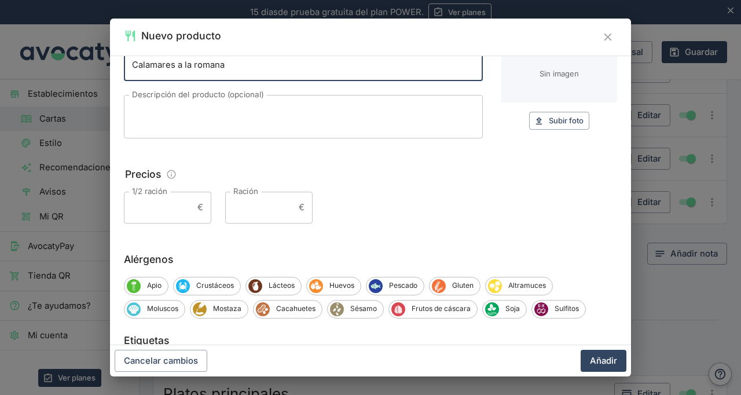
scroll to position [110, 0]
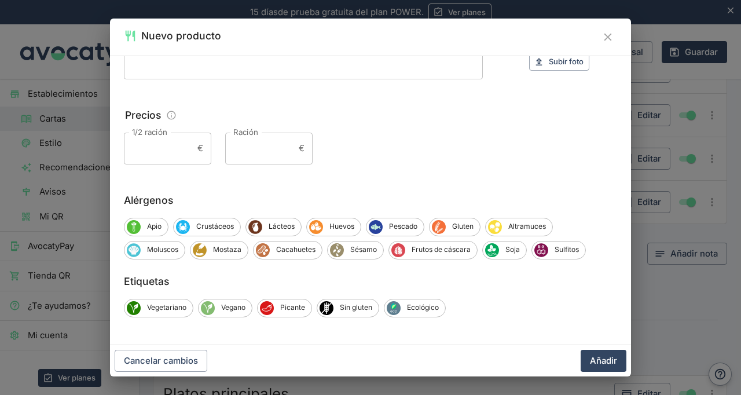
type input "Calamares a la romana"
click at [270, 153] on input "Ración" at bounding box center [259, 148] width 69 height 31
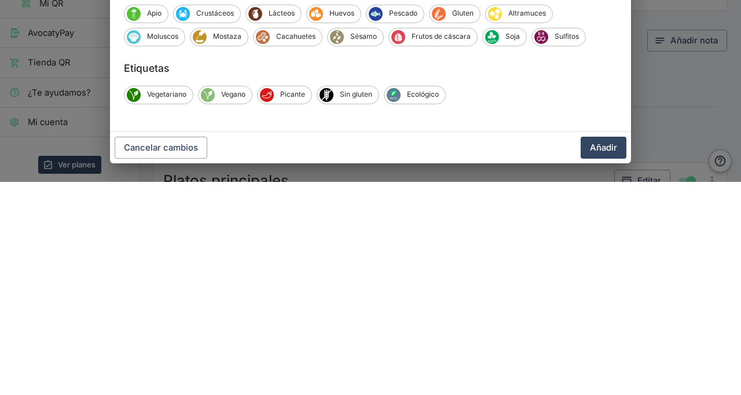
type input "7,5"
click at [609, 356] on button "Añadir" at bounding box center [603, 361] width 46 height 22
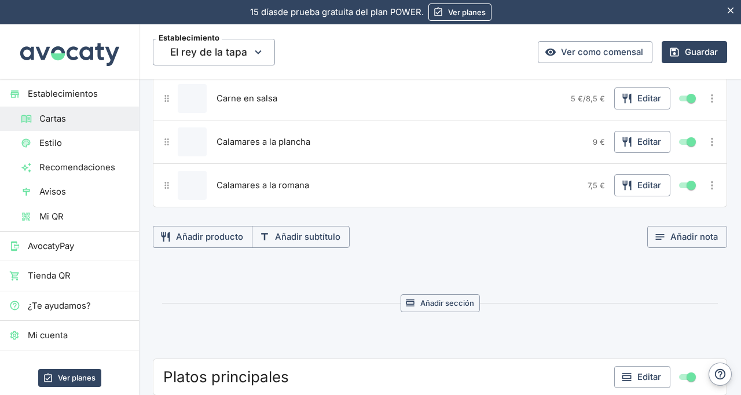
scroll to position [483, 0]
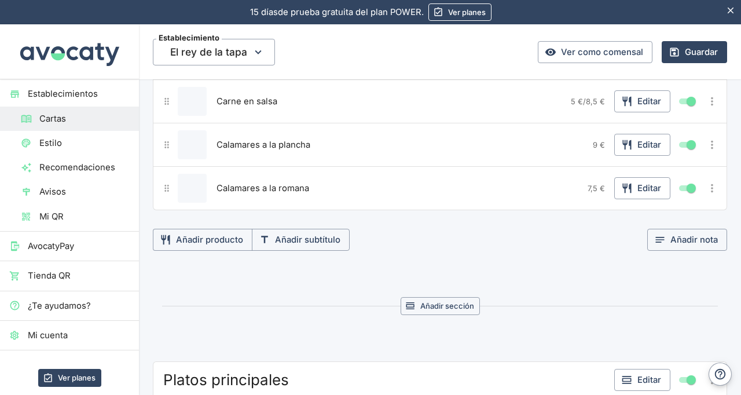
click at [319, 233] on button "Añadir subtítulo" at bounding box center [301, 240] width 98 height 22
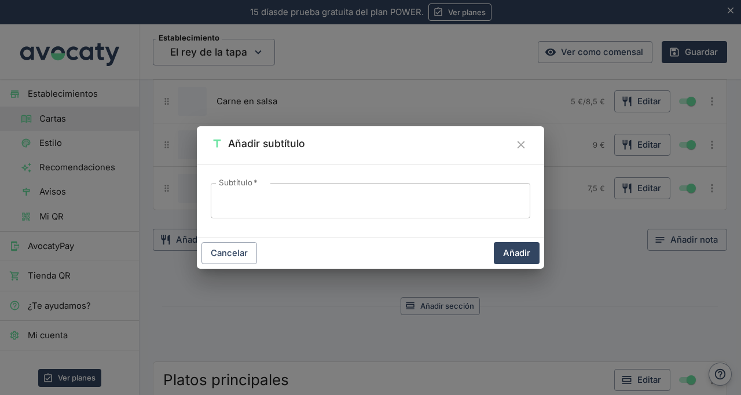
click at [527, 138] on button "Cerrar" at bounding box center [521, 144] width 19 height 19
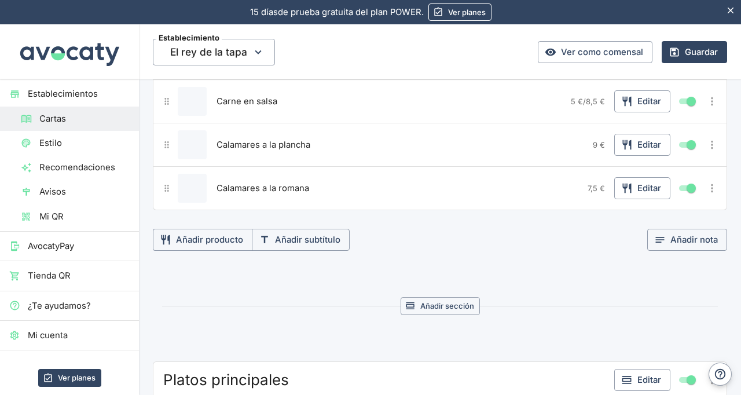
click at [209, 237] on button "Añadir producto" at bounding box center [203, 240] width 100 height 22
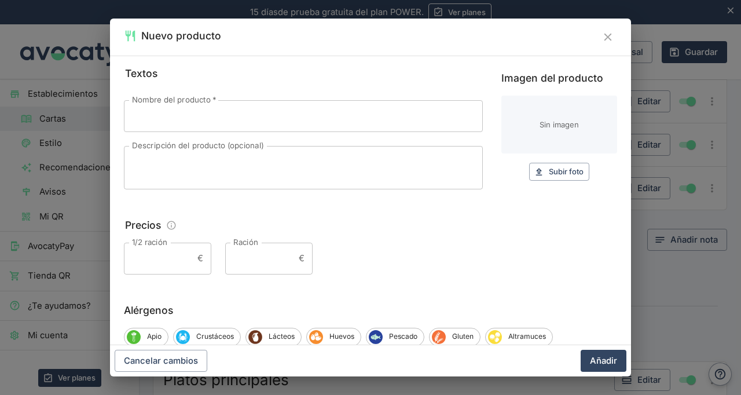
click at [442, 119] on input "Nombre del producto   *" at bounding box center [303, 115] width 359 height 31
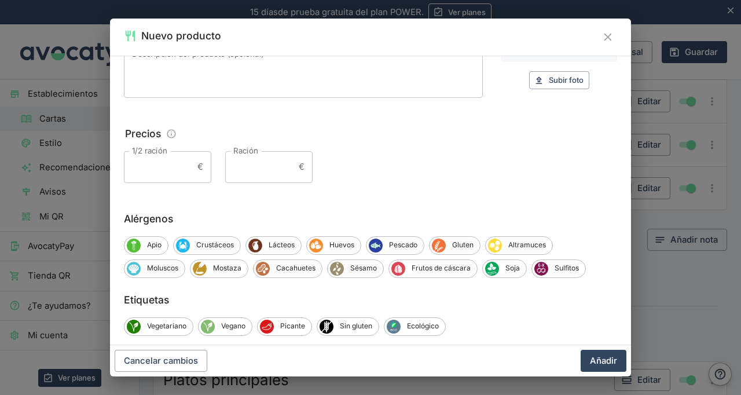
scroll to position [110, 0]
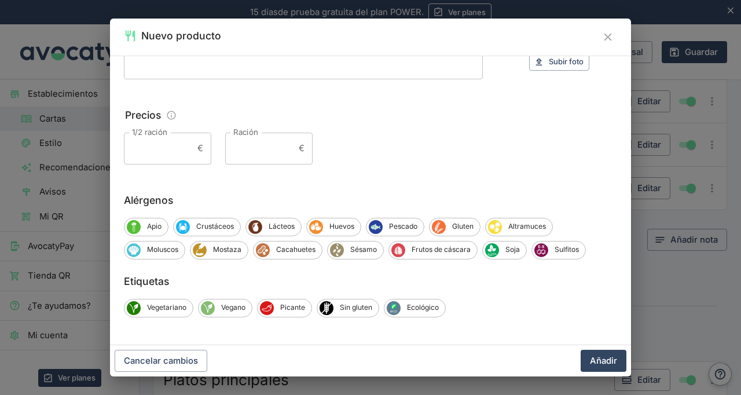
type input "Mejillones a la marinera"
click at [253, 172] on div "Textos Nombre del producto   * Mejillones a la marinera Nombre del producto   *…" at bounding box center [370, 200] width 521 height 289
click at [270, 144] on input "Ración" at bounding box center [259, 148] width 69 height 31
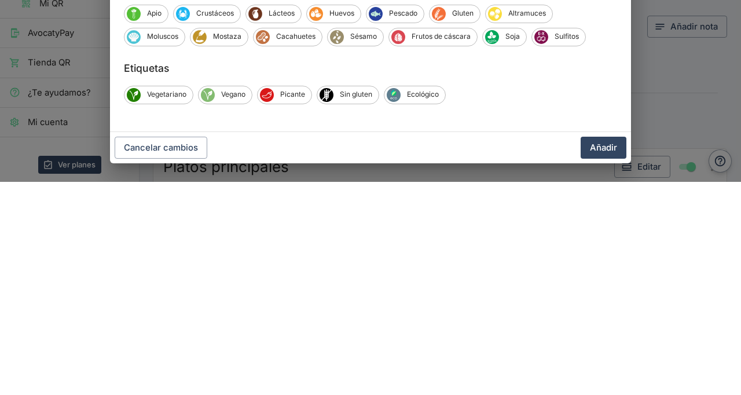
type input "8"
click at [611, 367] on button "Añadir" at bounding box center [603, 361] width 46 height 22
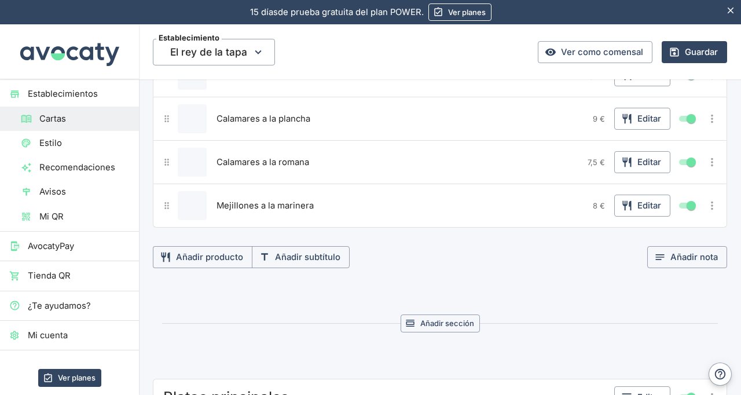
scroll to position [488, 0]
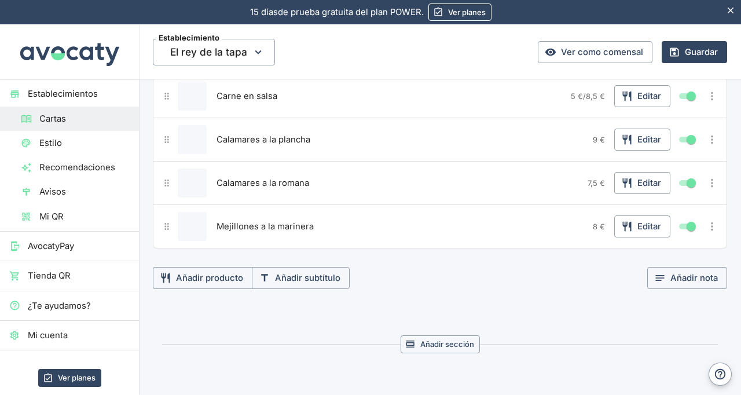
click at [229, 277] on button "Añadir producto" at bounding box center [203, 278] width 100 height 22
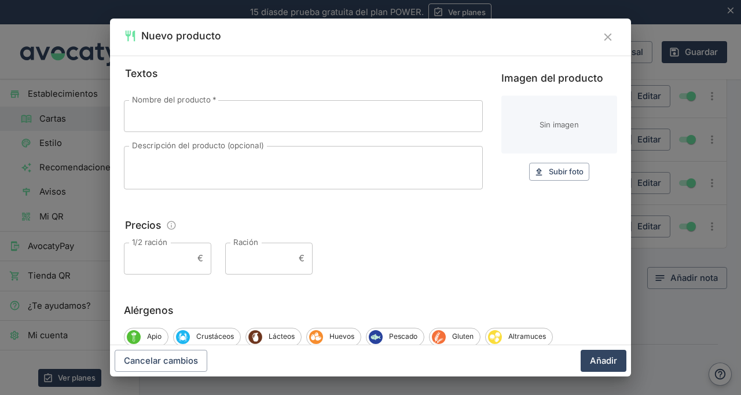
click at [433, 111] on input "Nombre del producto   *" at bounding box center [303, 115] width 359 height 31
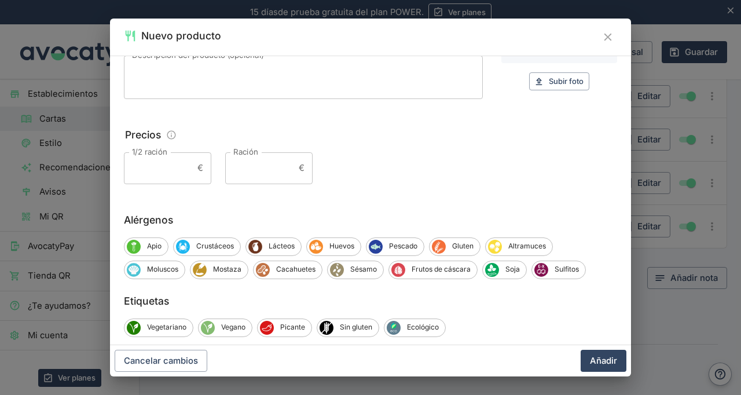
scroll to position [110, 0]
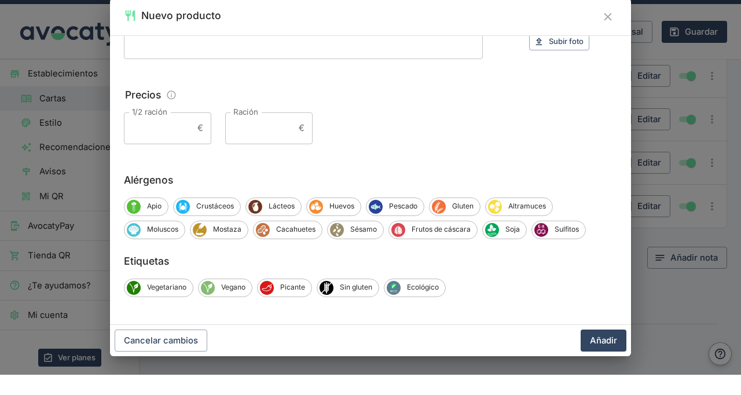
type input "Pulpo en salsa"
click at [274, 143] on input "Ración" at bounding box center [259, 148] width 69 height 31
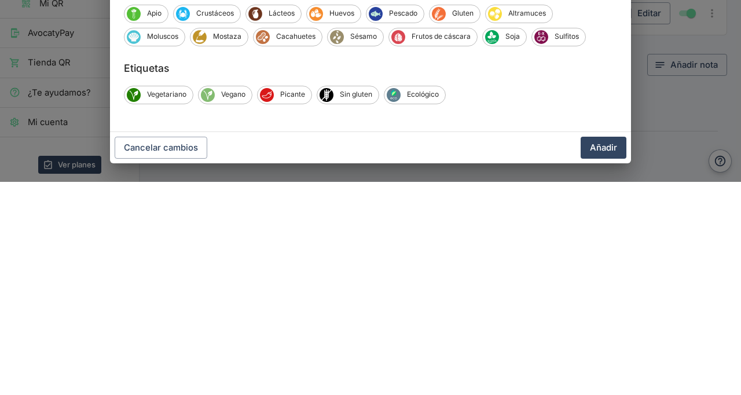
type input "11"
click at [620, 355] on button "Añadir" at bounding box center [603, 361] width 46 height 22
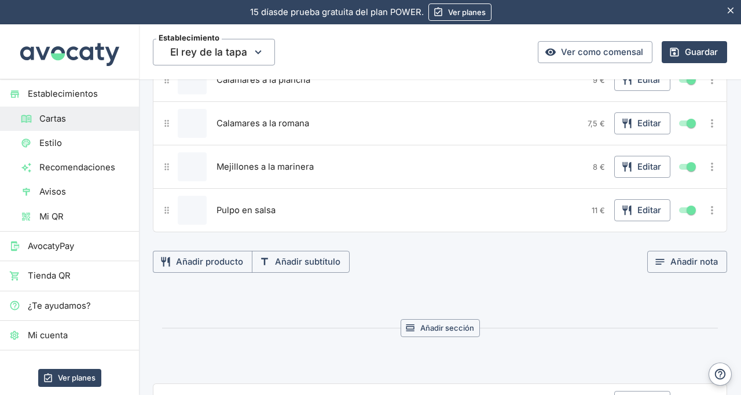
scroll to position [549, 0]
click at [217, 251] on button "Añadir producto" at bounding box center [203, 260] width 100 height 22
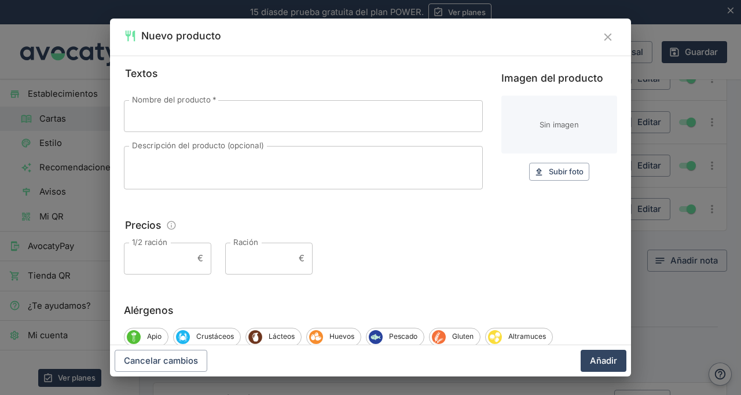
click at [279, 120] on input "Nombre del producto   *" at bounding box center [303, 115] width 359 height 31
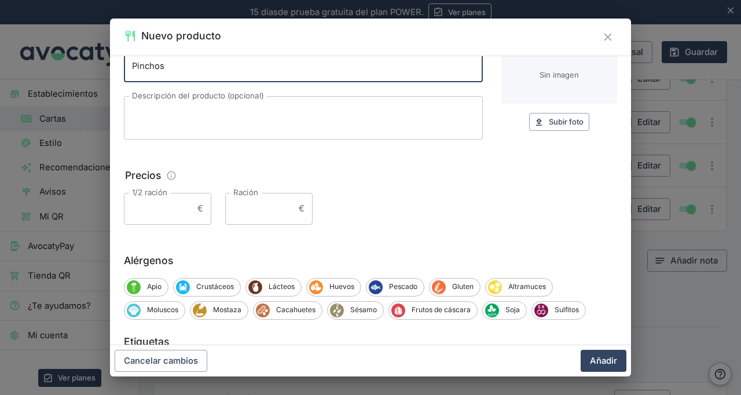
scroll to position [110, 0]
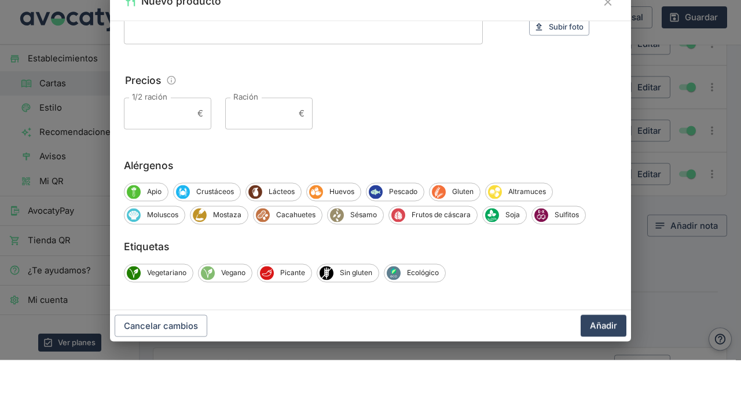
click at [289, 159] on input "Ración" at bounding box center [259, 148] width 69 height 31
type input "Pinchos"
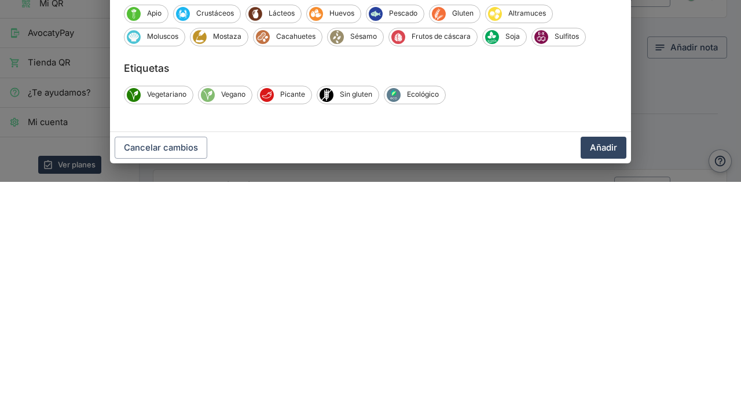
type input "8"
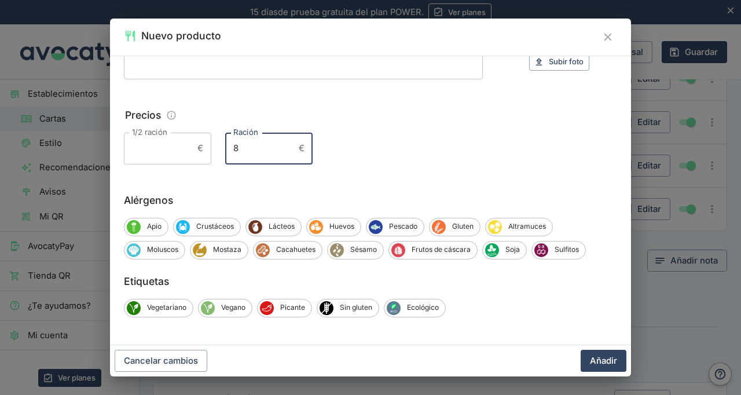
click at [163, 150] on input "1/2 ración" at bounding box center [158, 148] width 69 height 31
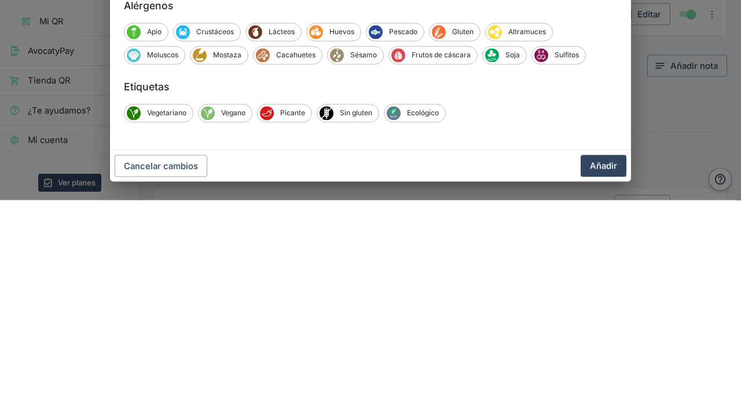
type input "4,5"
click at [608, 366] on button "Añadir" at bounding box center [603, 361] width 46 height 22
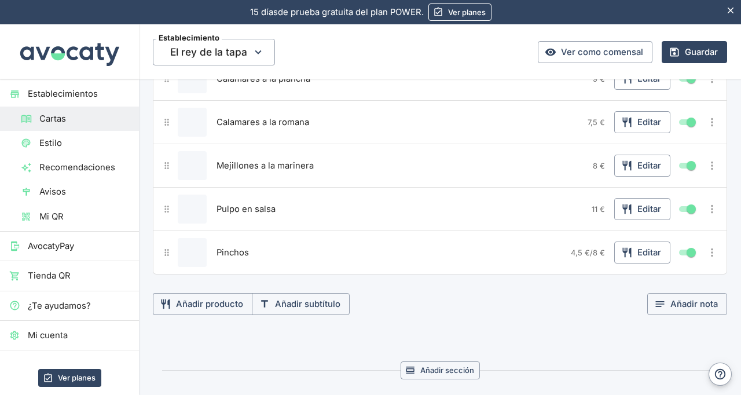
click at [207, 302] on button "Añadir producto" at bounding box center [203, 304] width 100 height 22
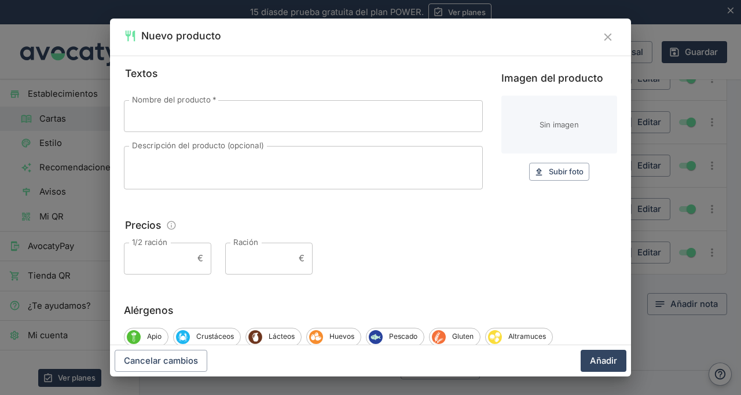
click at [613, 30] on div "Nuevo producto" at bounding box center [370, 37] width 521 height 37
click at [605, 43] on icon "Cerrar" at bounding box center [607, 37] width 13 height 13
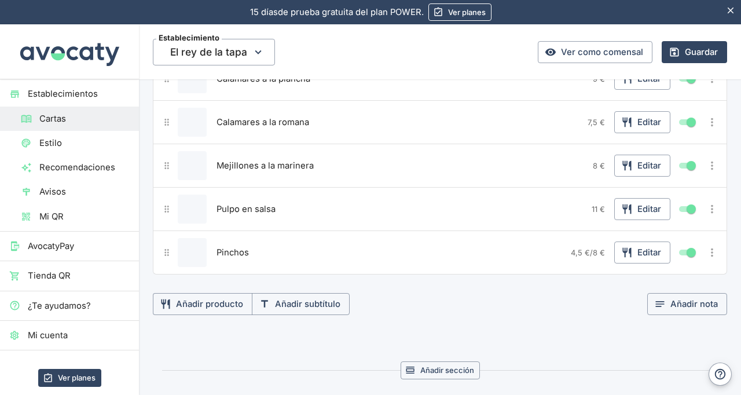
click at [214, 294] on button "Añadir producto" at bounding box center [203, 304] width 100 height 22
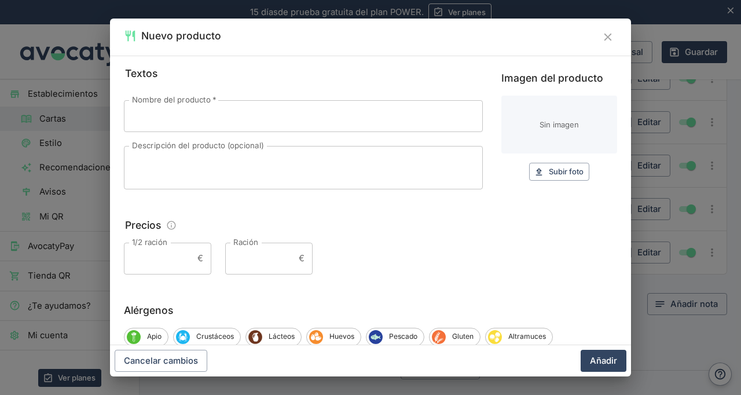
click at [375, 118] on input "Nombre del producto   *" at bounding box center [303, 115] width 359 height 31
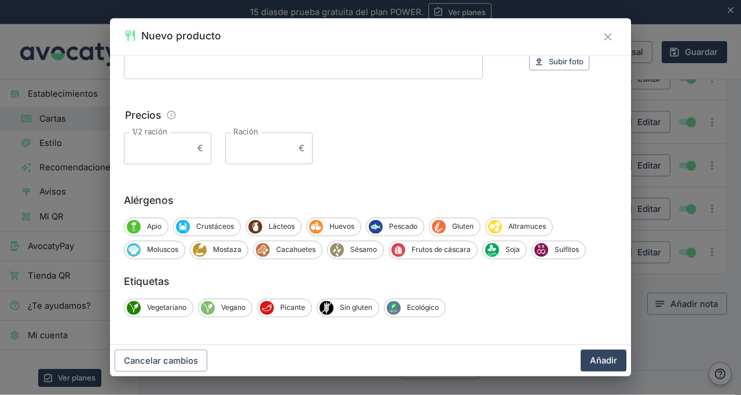
click at [0, 13] on div "Nuevo producto Textos Nombre del producto   * Racion embutidos ibéricos Nombre …" at bounding box center [370, 197] width 741 height 395
type input "Racion embutidos ibéricos"
